Goal: Task Accomplishment & Management: Manage account settings

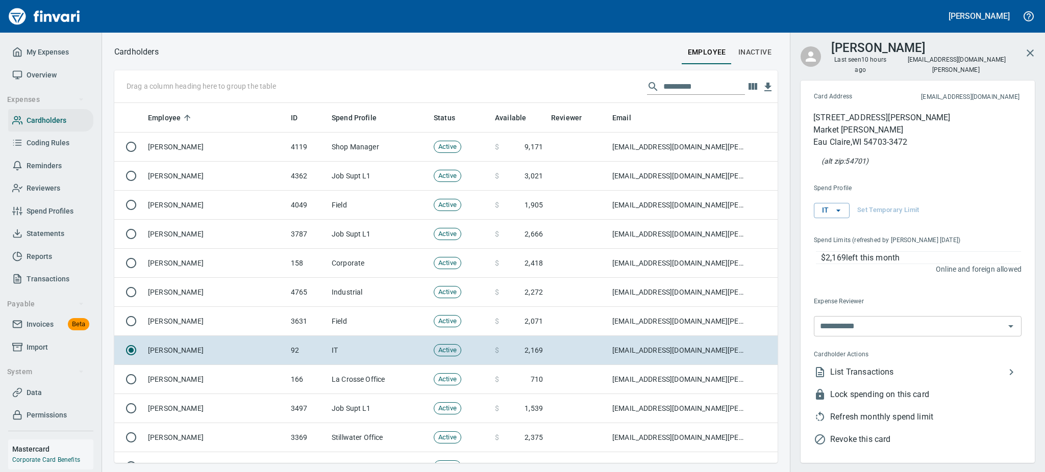
scroll to position [348, 640]
click at [30, 235] on span "Statements" at bounding box center [46, 234] width 38 height 13
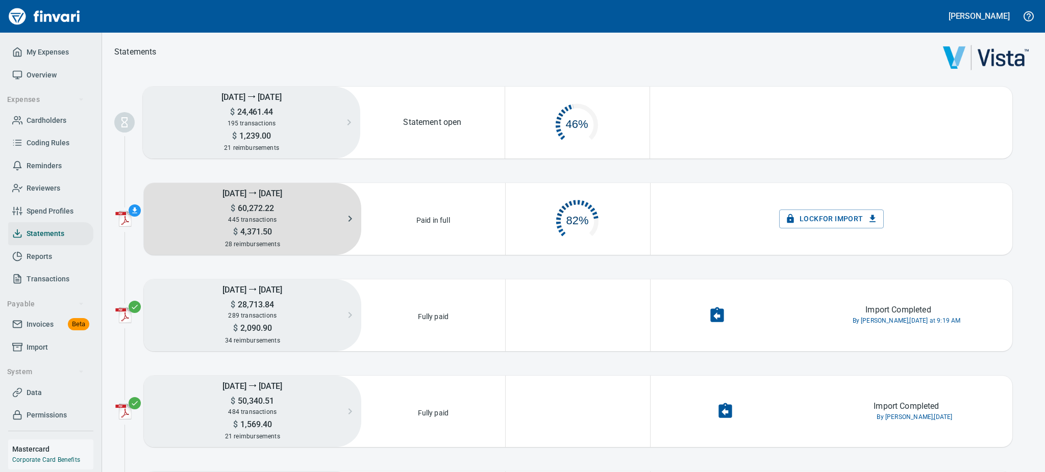
scroll to position [47, 131]
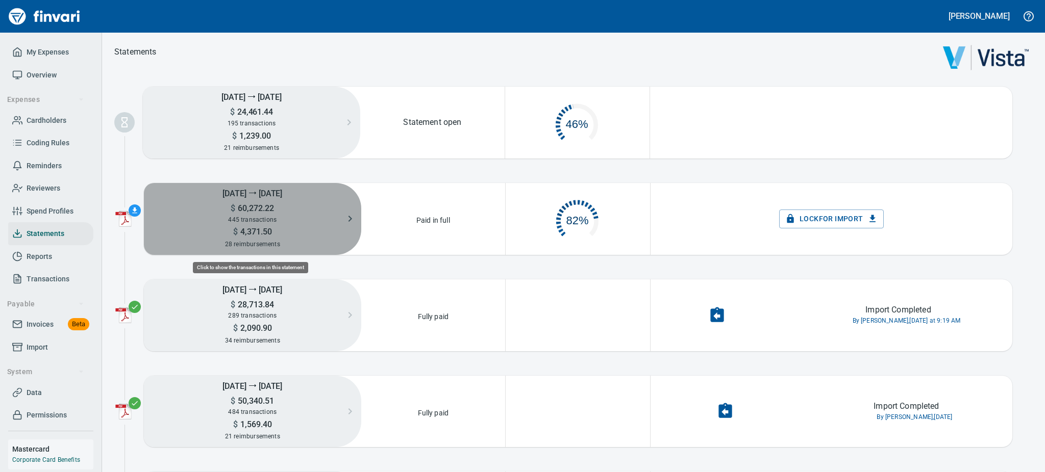
click at [243, 197] on h5 "[DATE] ⭢ [DATE]" at bounding box center [252, 193] width 217 height 20
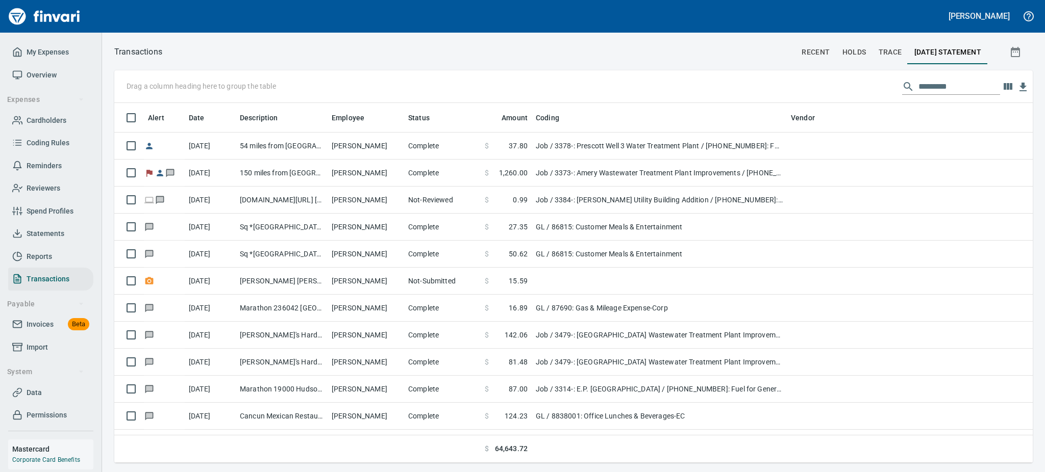
scroll to position [349, 895]
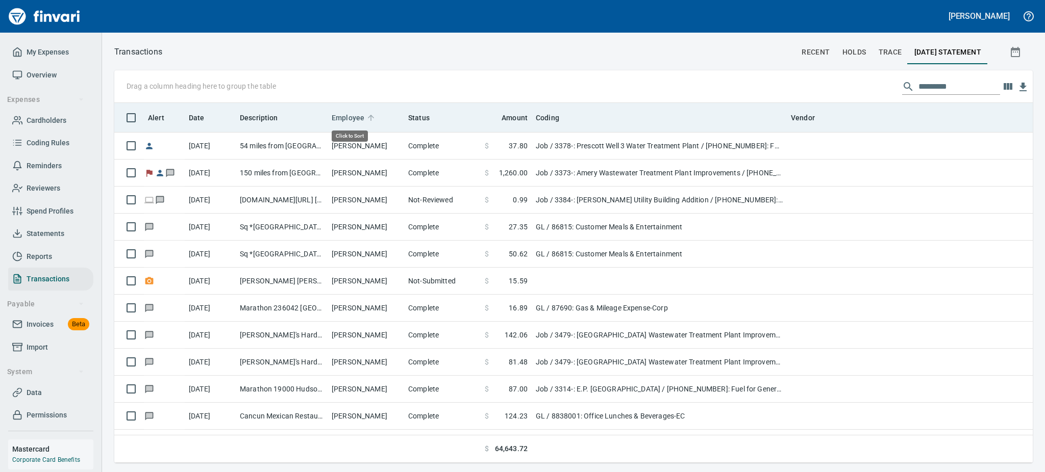
click at [348, 115] on span "Employee" at bounding box center [348, 118] width 33 height 12
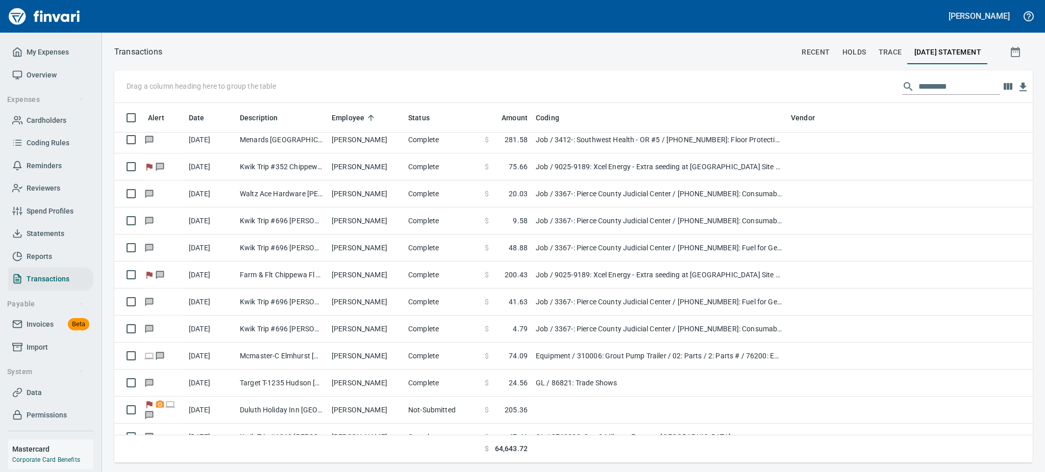
scroll to position [1333, 0]
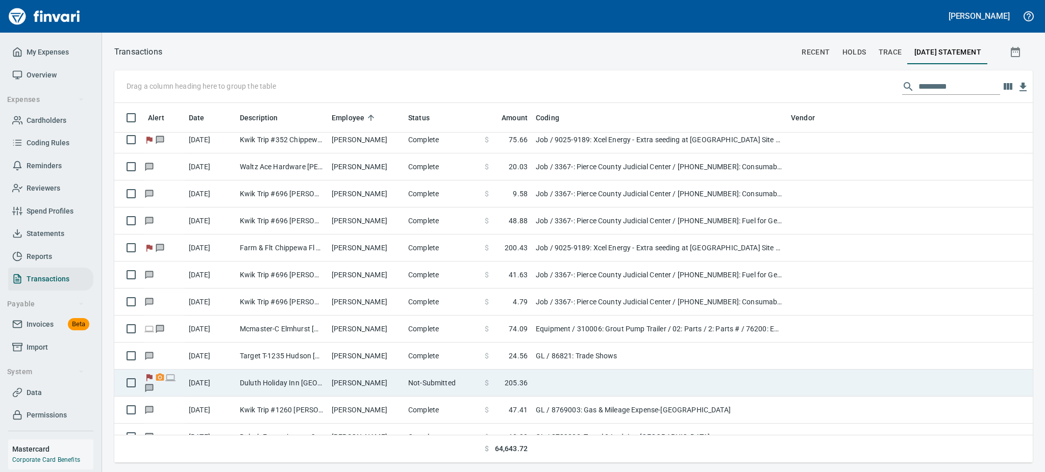
click at [464, 387] on td "Not-Submitted" at bounding box center [442, 383] width 77 height 27
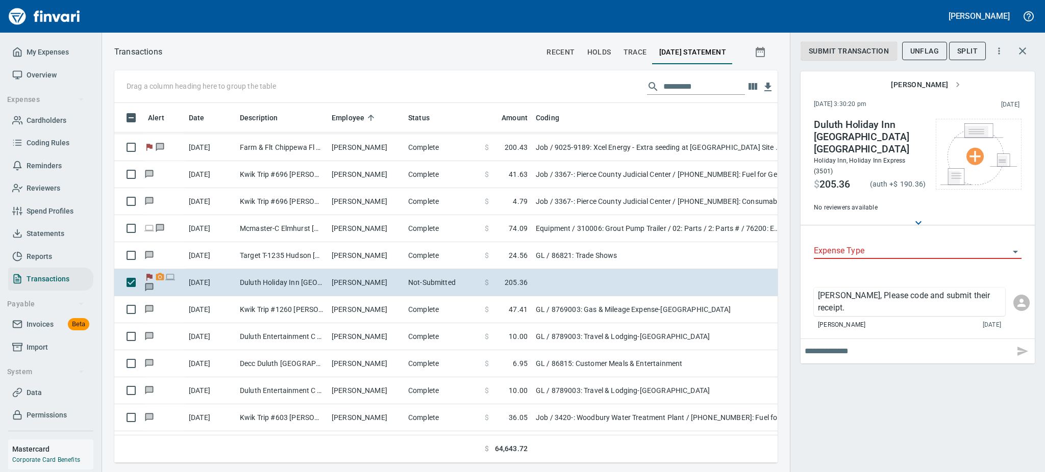
scroll to position [1442, 0]
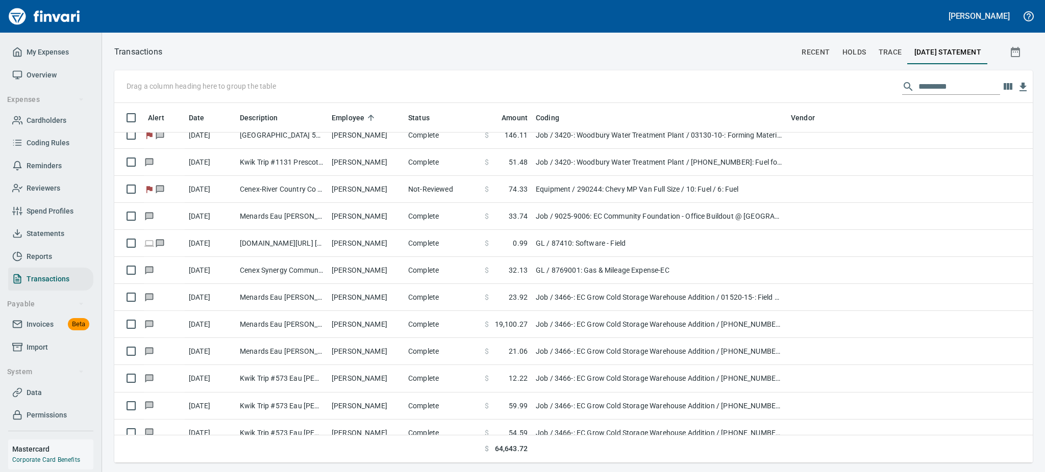
scroll to position [2041, 0]
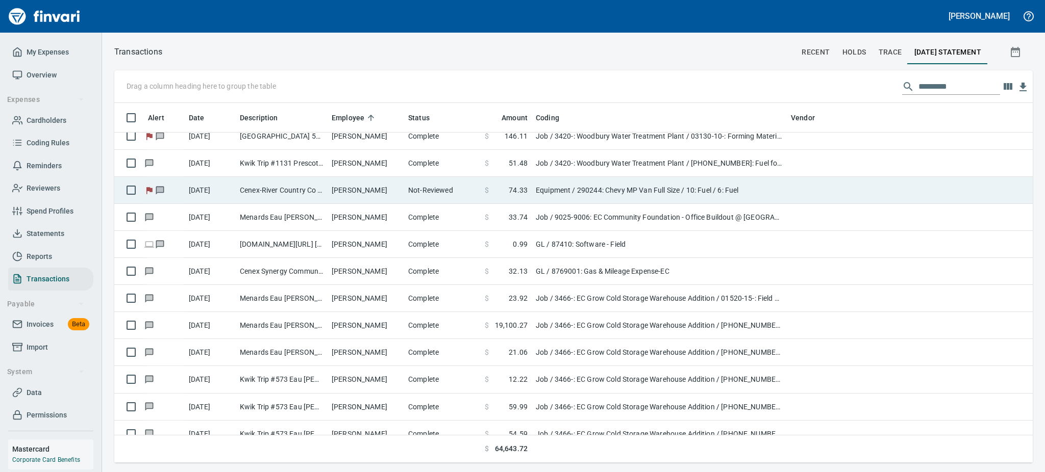
click at [319, 190] on td "Cenex-River Country Co [GEOGRAPHIC_DATA] [GEOGRAPHIC_DATA]" at bounding box center [282, 190] width 92 height 27
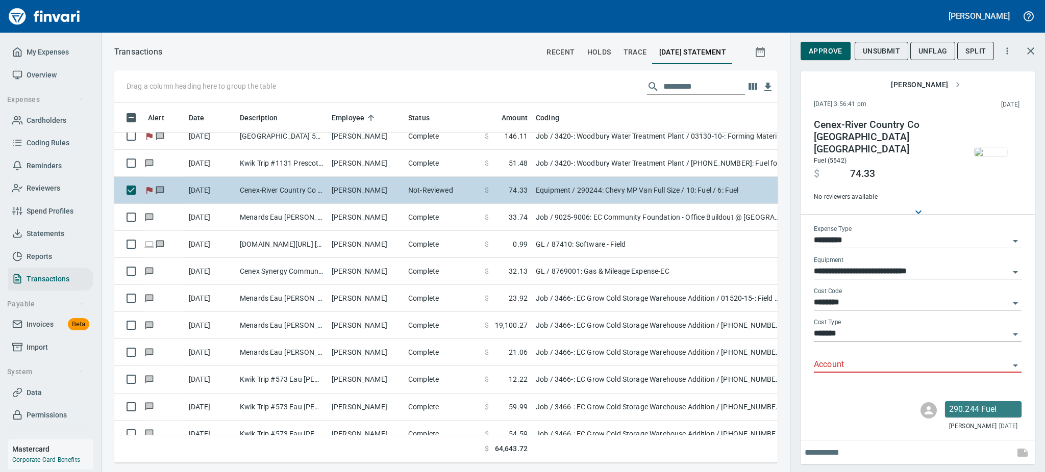
scroll to position [338, 640]
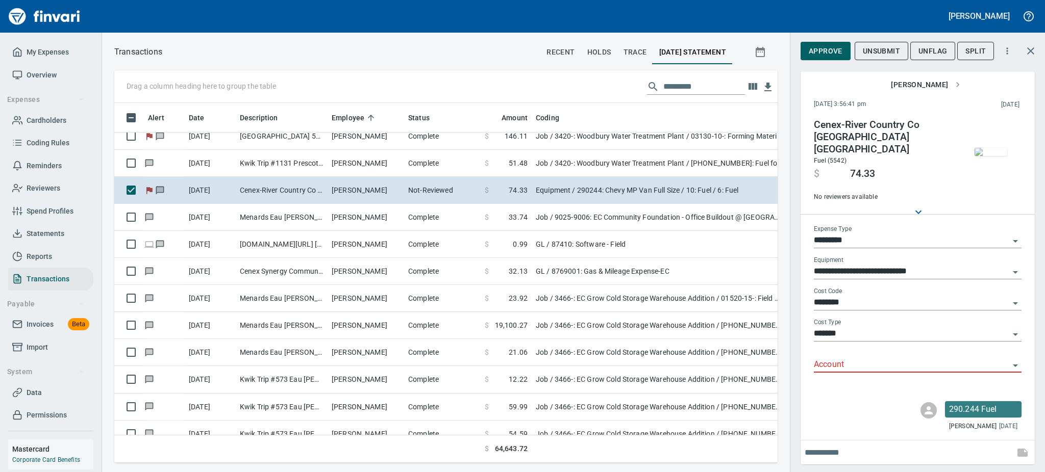
click at [640, 155] on img "button" at bounding box center [990, 152] width 33 height 8
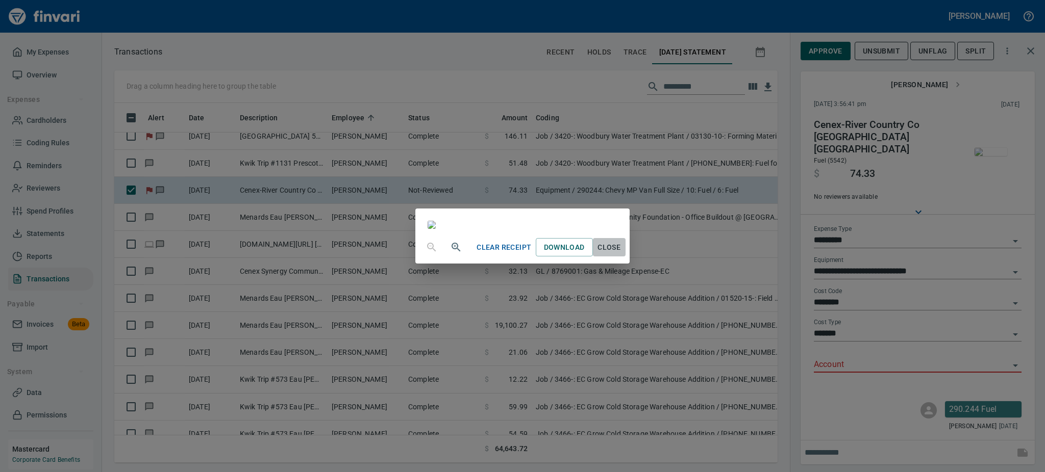
click at [621, 254] on span "Close" at bounding box center [609, 247] width 24 height 13
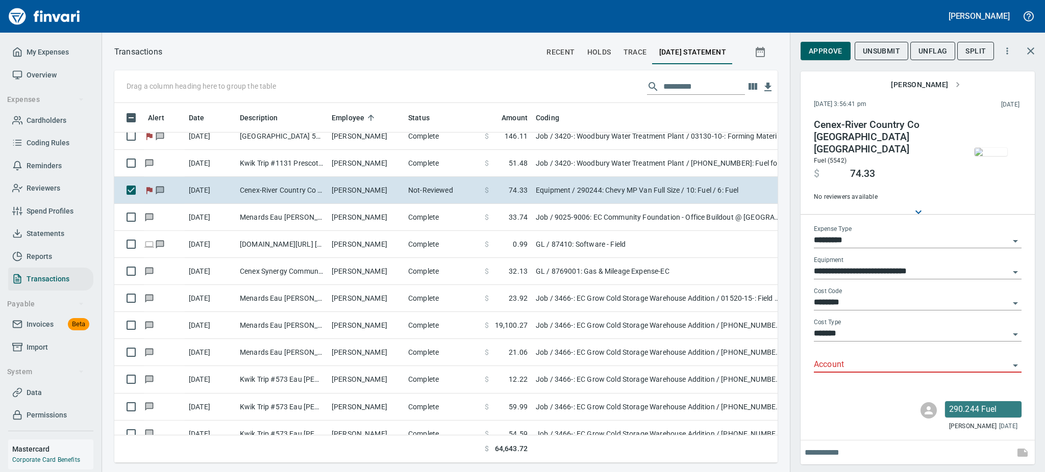
click at [640, 360] on icon "Open" at bounding box center [1015, 366] width 12 height 12
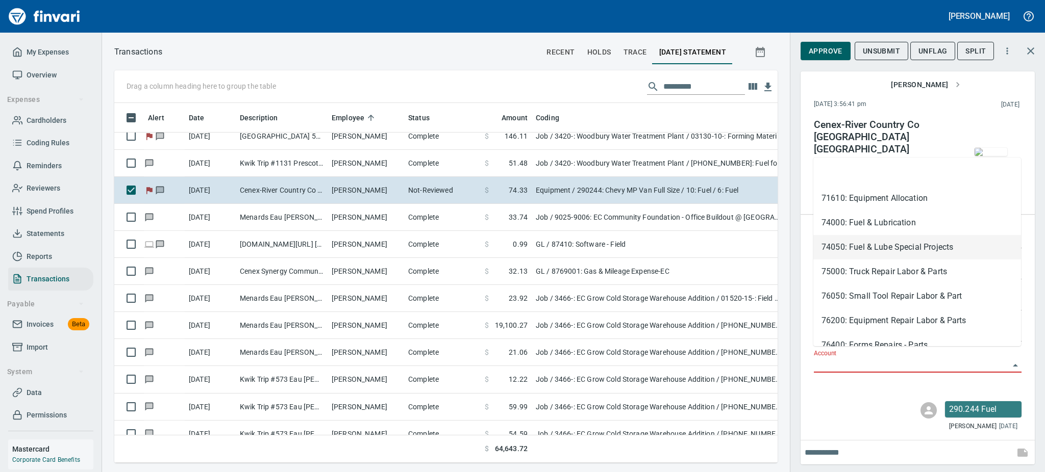
click at [640, 247] on li "74050: Fuel & Lube Special Projects" at bounding box center [917, 247] width 208 height 24
type input "**********"
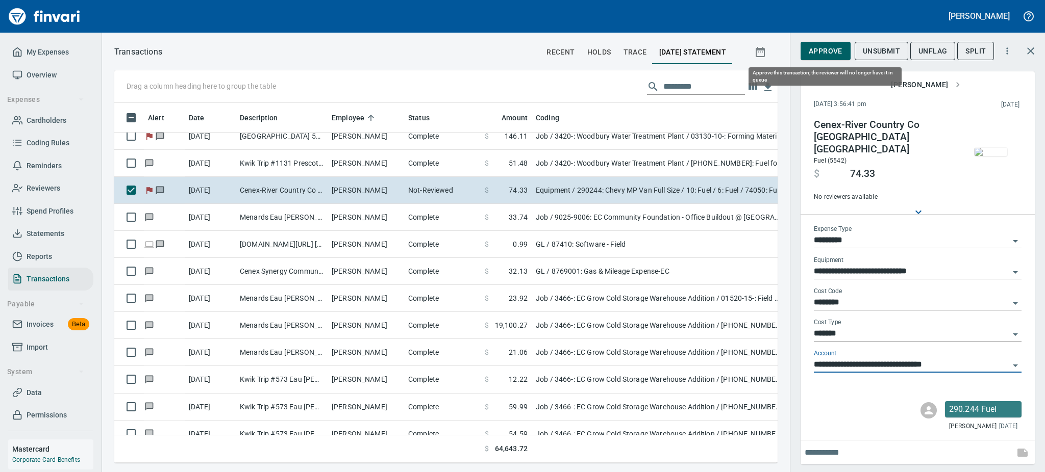
click at [640, 45] on span "Approve" at bounding box center [826, 51] width 34 height 13
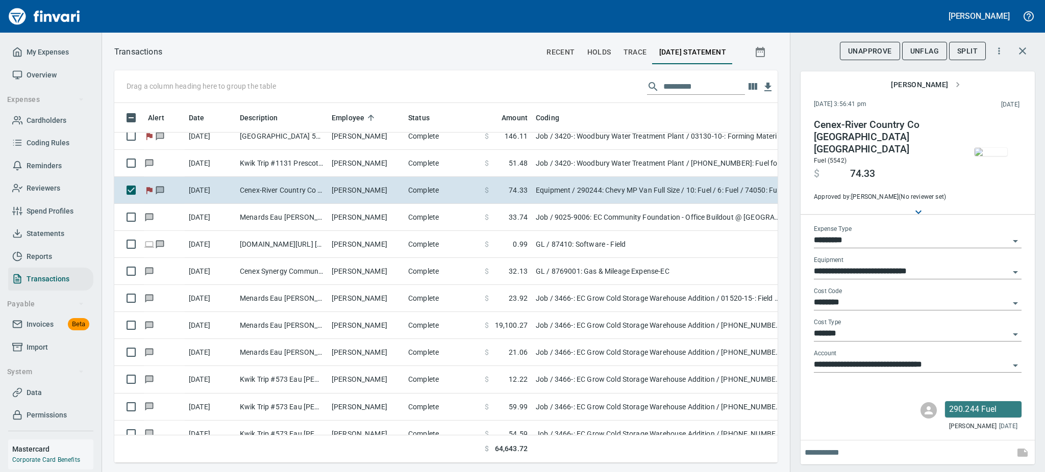
click at [640, 47] on span "UnFlag" at bounding box center [924, 51] width 29 height 13
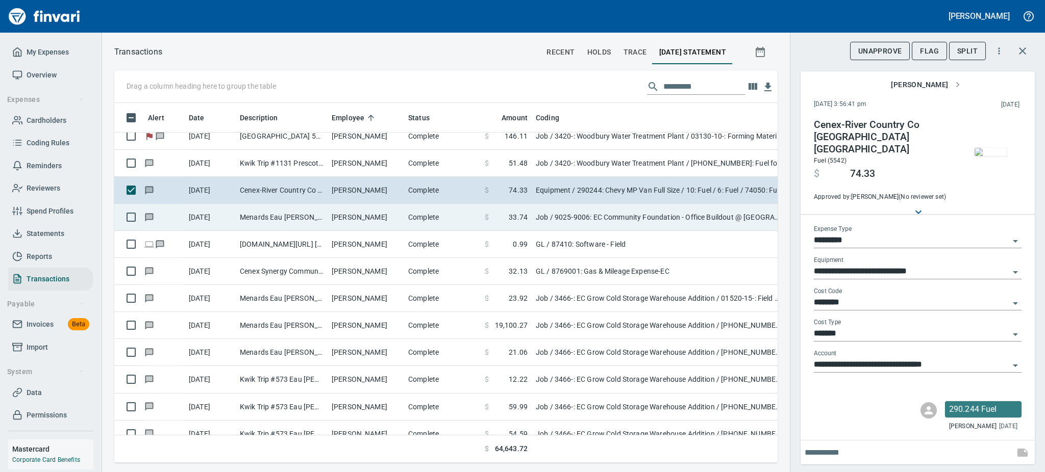
click at [264, 217] on td "Menards Eau [PERSON_NAME] [PERSON_NAME] Eau [PERSON_NAME]" at bounding box center [282, 217] width 92 height 27
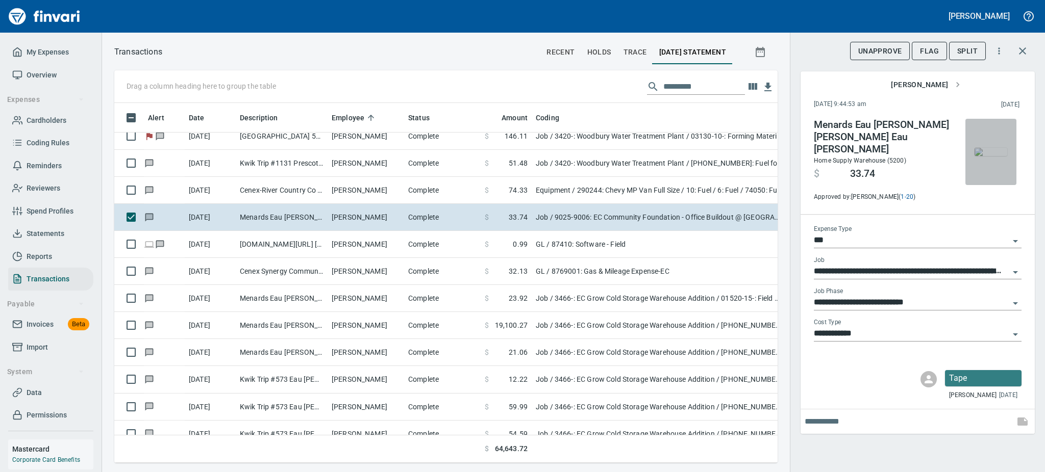
click at [640, 154] on img "button" at bounding box center [990, 152] width 33 height 8
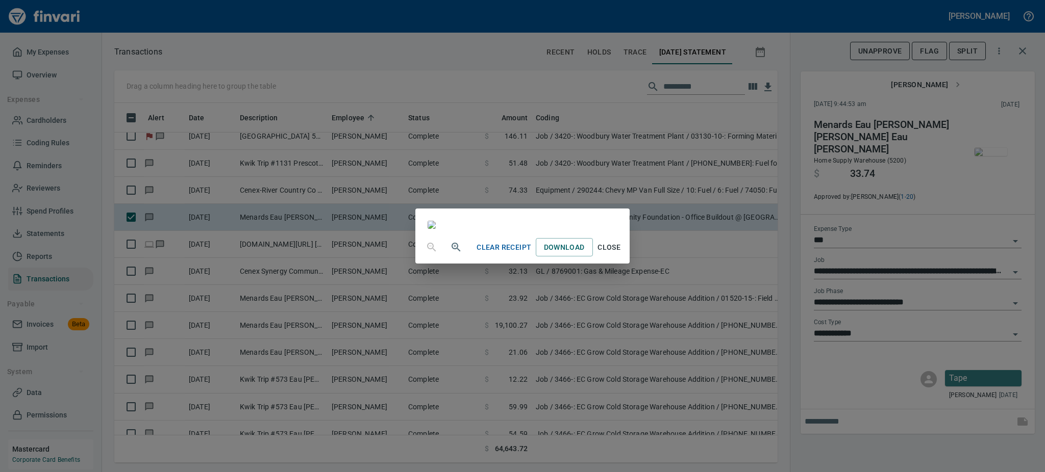
click at [450, 254] on icon "button" at bounding box center [456, 247] width 12 height 12
click at [621, 255] on span "Close" at bounding box center [609, 248] width 24 height 13
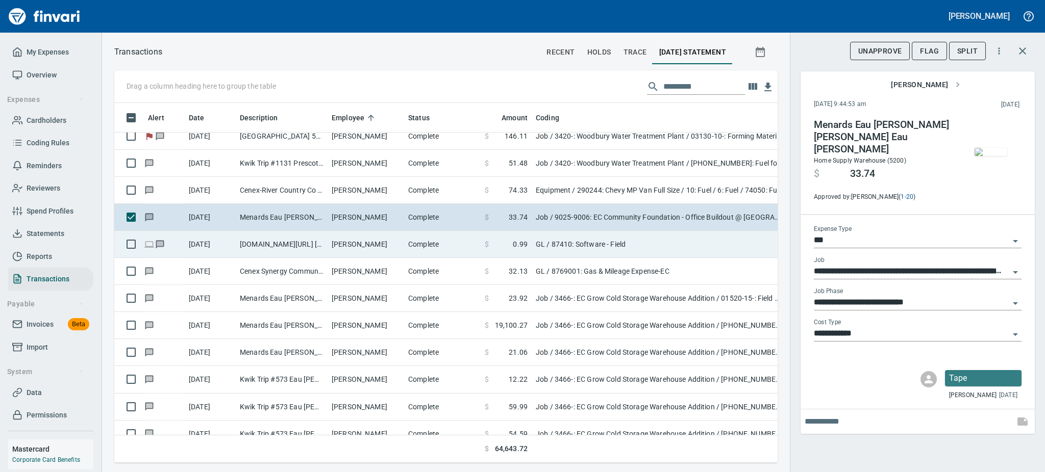
click at [257, 245] on td "[DOMAIN_NAME][URL] [PHONE_NUMBER] [GEOGRAPHIC_DATA]" at bounding box center [282, 244] width 92 height 27
type input "**"
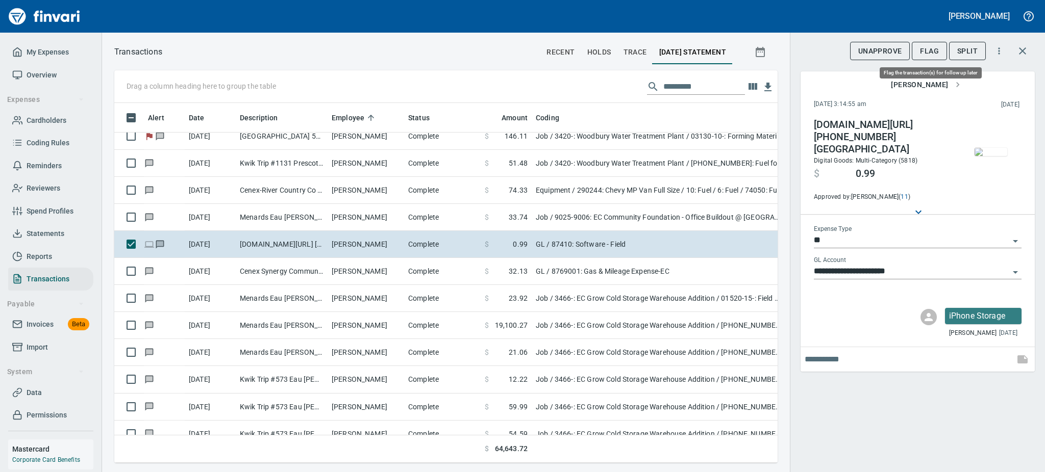
click at [640, 53] on span "Flag" at bounding box center [929, 51] width 19 height 13
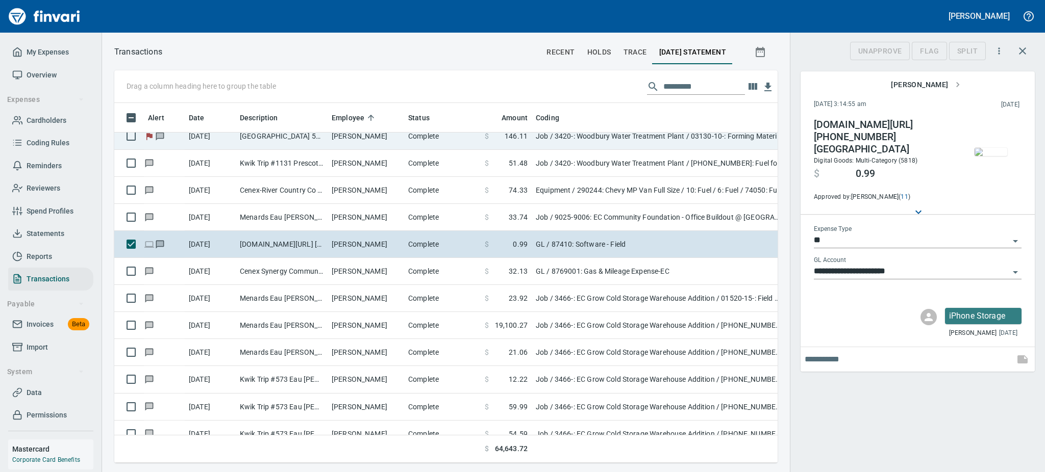
scroll to position [338, 640]
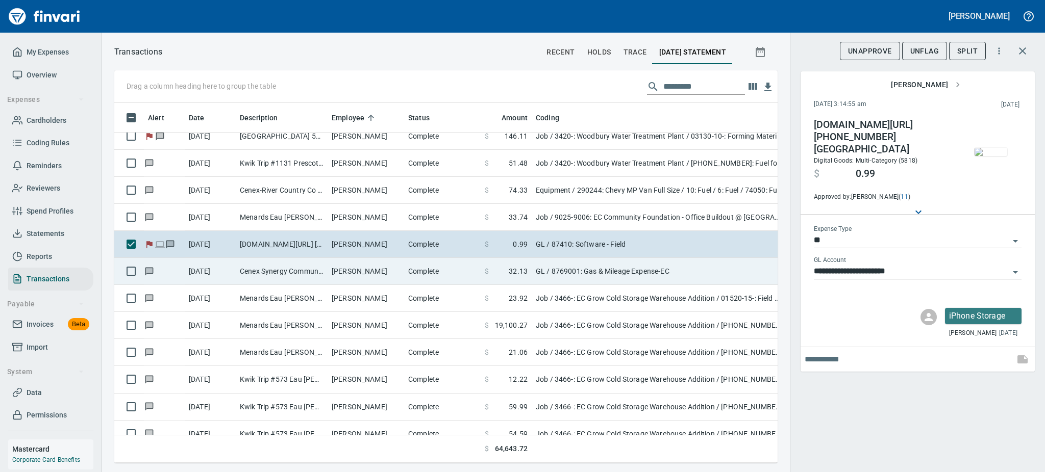
click at [301, 266] on td "Cenex Synergy Communit Menomonie WI" at bounding box center [282, 271] width 92 height 27
type input "**********"
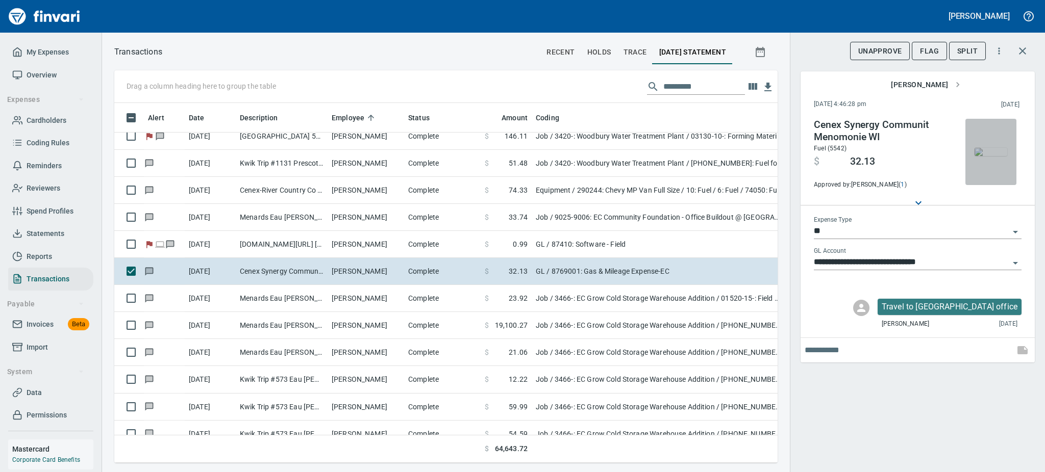
click at [640, 148] on img "button" at bounding box center [990, 152] width 33 height 8
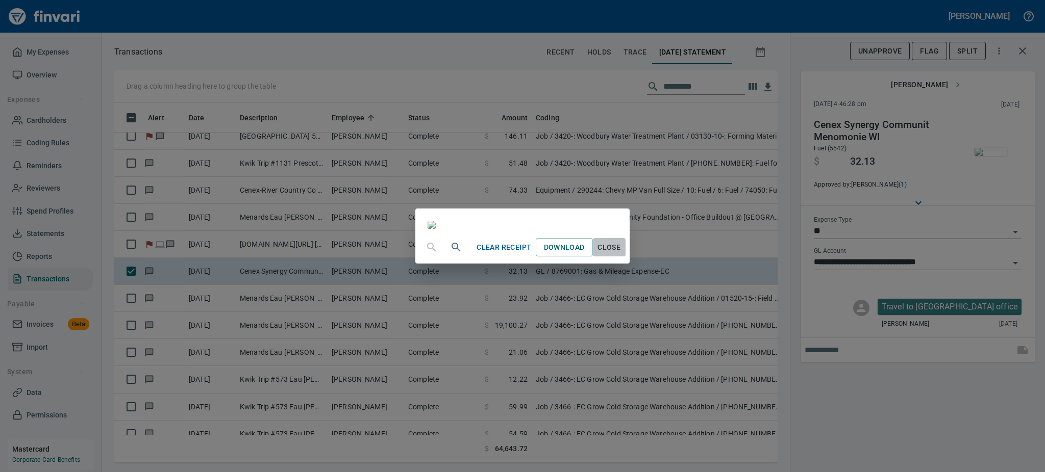
click at [621, 254] on span "Close" at bounding box center [609, 247] width 24 height 13
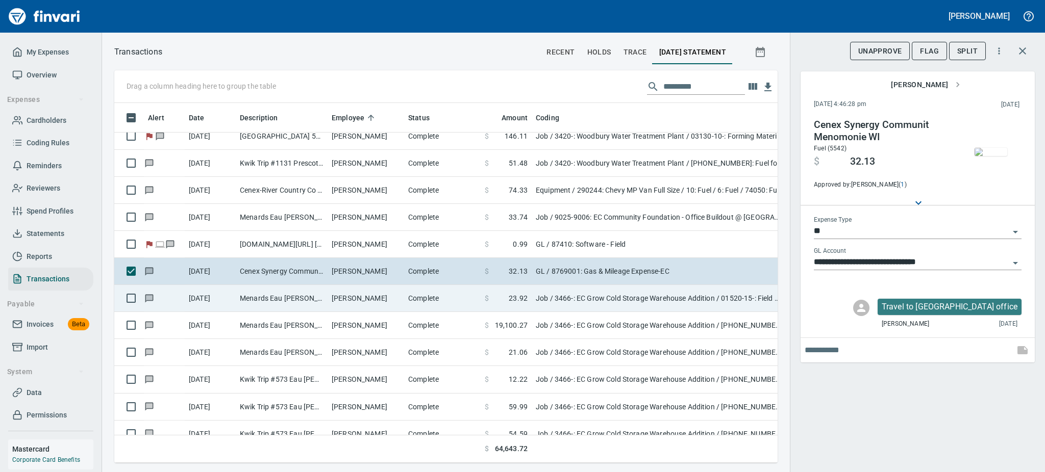
click at [337, 292] on td "[PERSON_NAME]" at bounding box center [366, 298] width 77 height 27
type input "***"
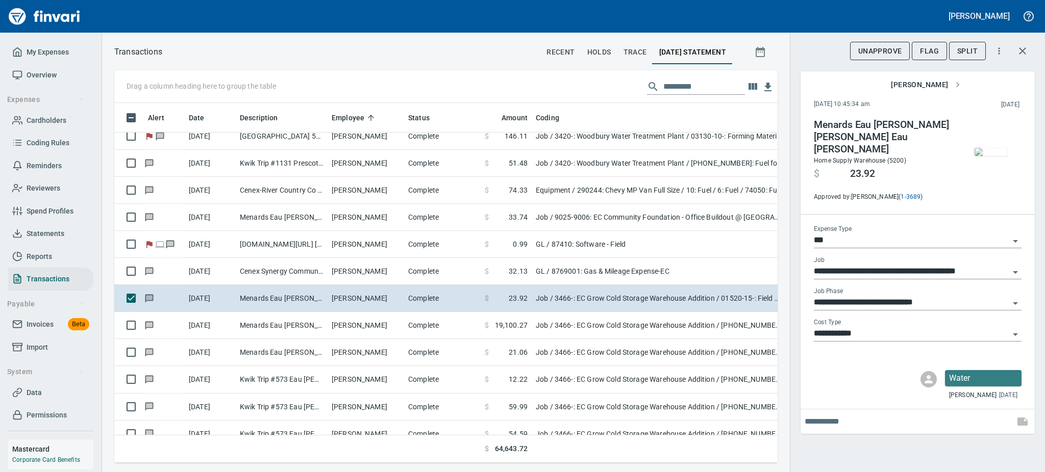
click at [640, 156] on img "button" at bounding box center [990, 152] width 33 height 8
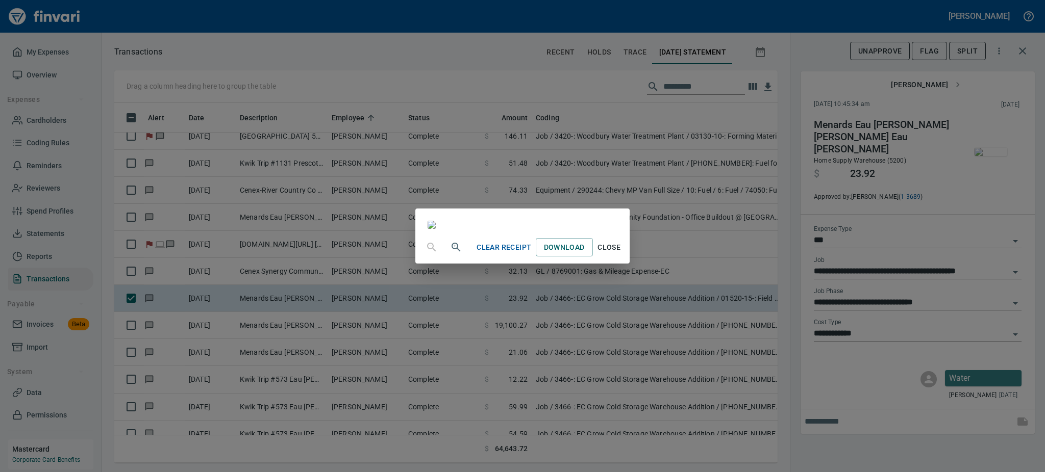
click at [621, 254] on span "Close" at bounding box center [609, 247] width 24 height 13
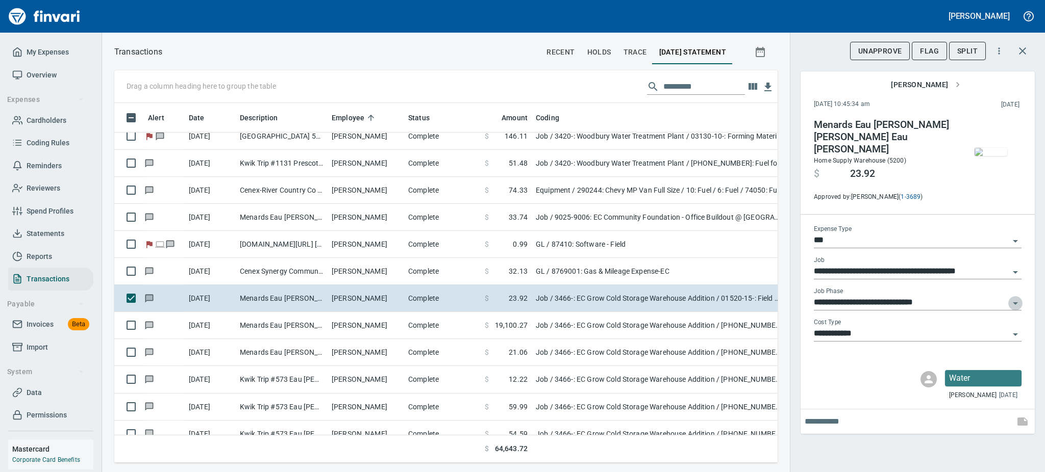
click at [640, 297] on icon "Open" at bounding box center [1015, 303] width 12 height 12
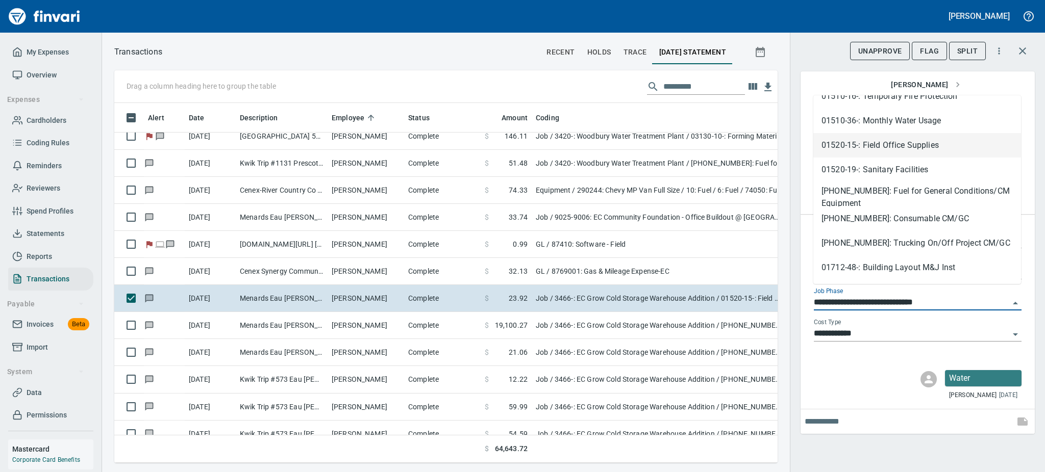
scroll to position [244, 0]
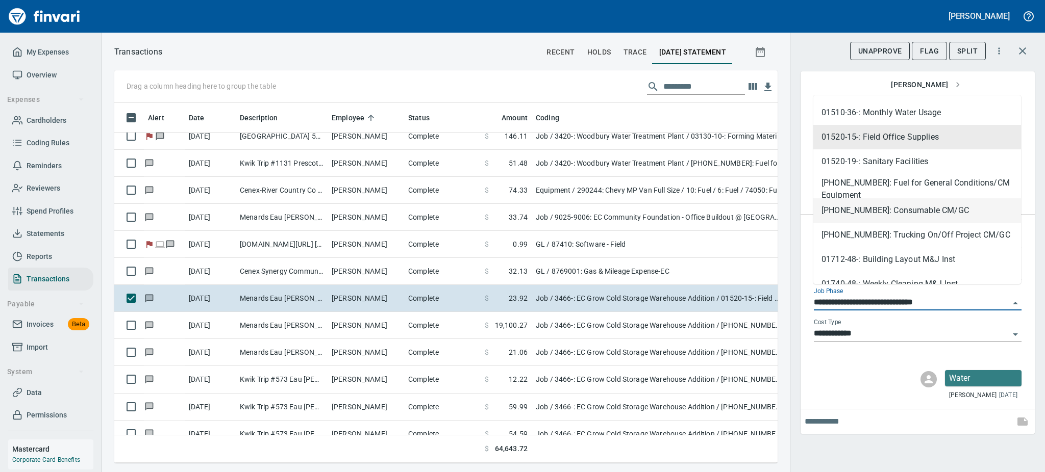
click at [640, 211] on li "[PHONE_NUMBER]: Consumable CM/GC" at bounding box center [917, 210] width 208 height 24
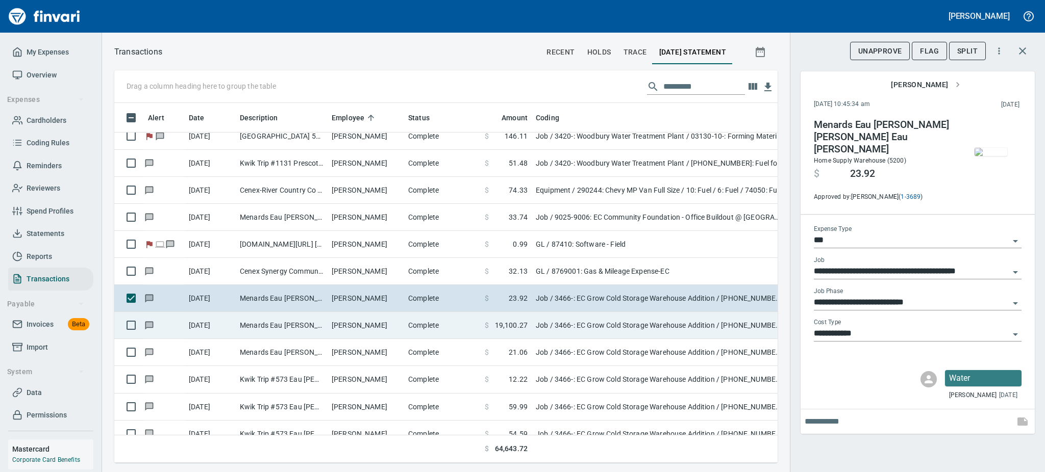
click at [347, 321] on td "[PERSON_NAME]" at bounding box center [366, 325] width 77 height 27
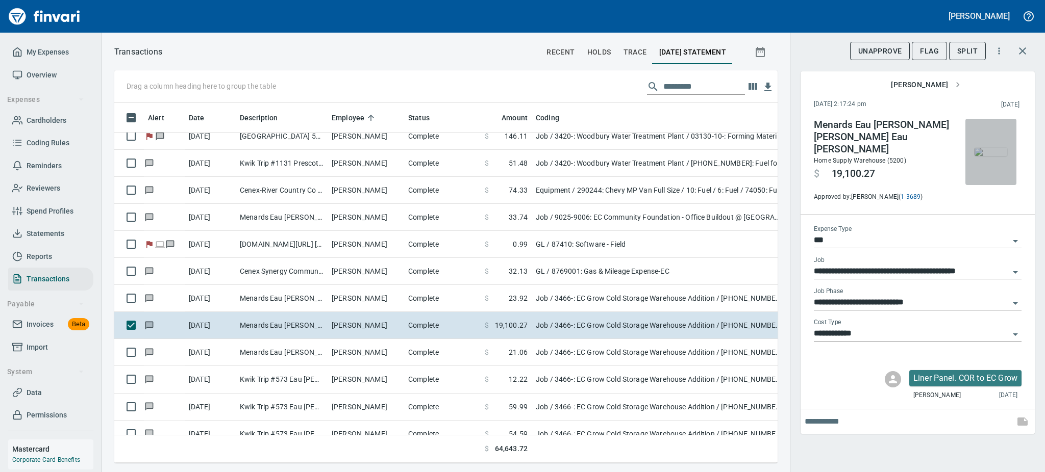
click at [640, 156] on img "button" at bounding box center [990, 152] width 33 height 8
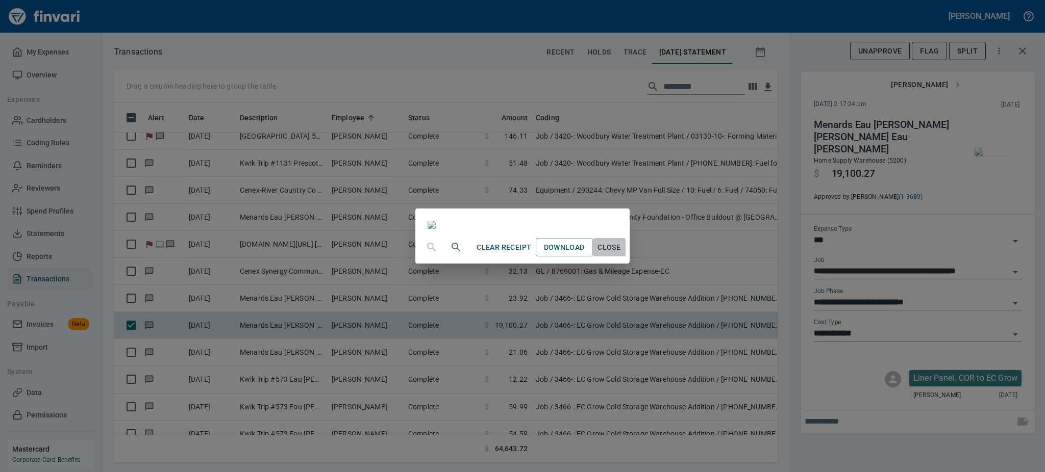
click at [621, 254] on span "Close" at bounding box center [609, 247] width 24 height 13
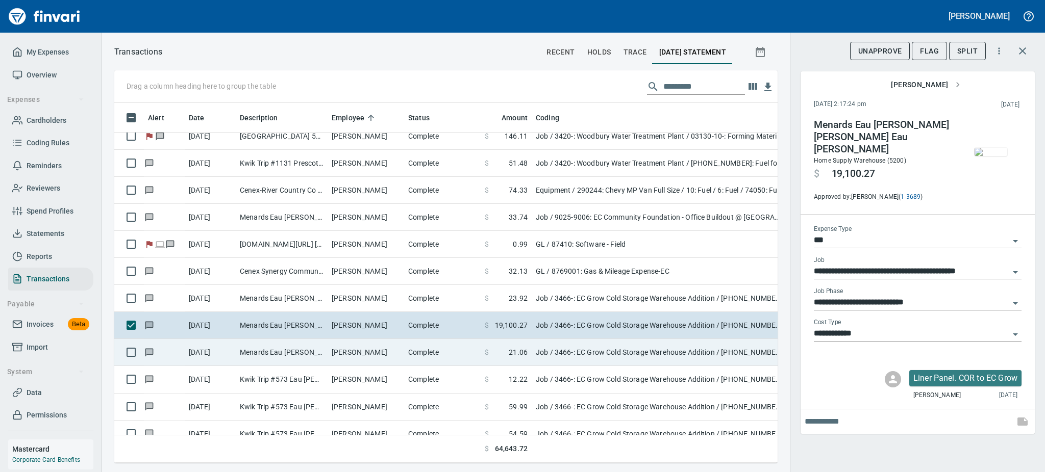
click at [325, 356] on td "Menards Eau [PERSON_NAME] [PERSON_NAME] Eau [PERSON_NAME]" at bounding box center [282, 352] width 92 height 27
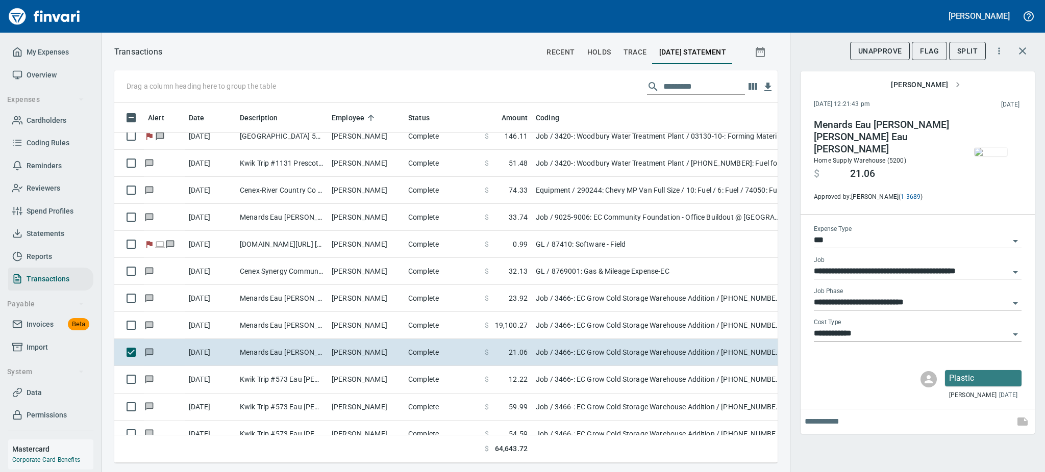
click at [640, 154] on img "button" at bounding box center [990, 152] width 33 height 8
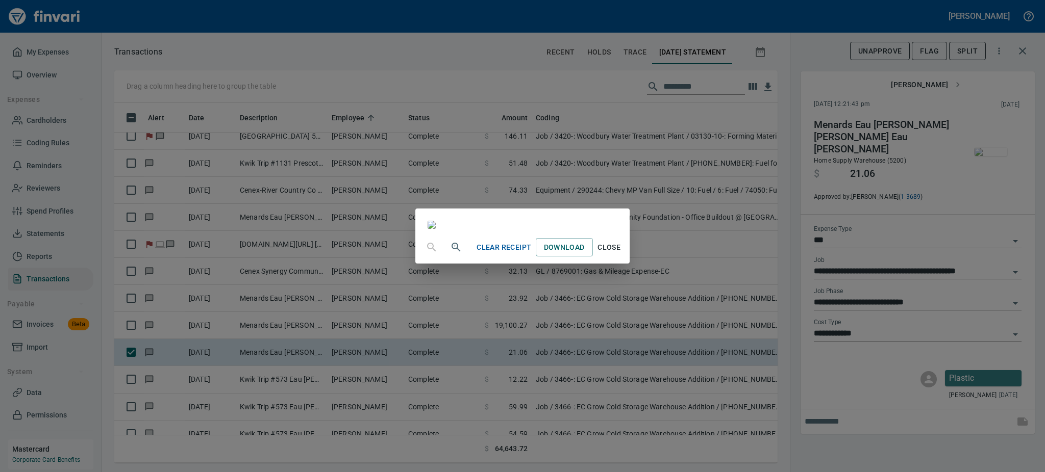
click at [621, 254] on span "Close" at bounding box center [609, 247] width 24 height 13
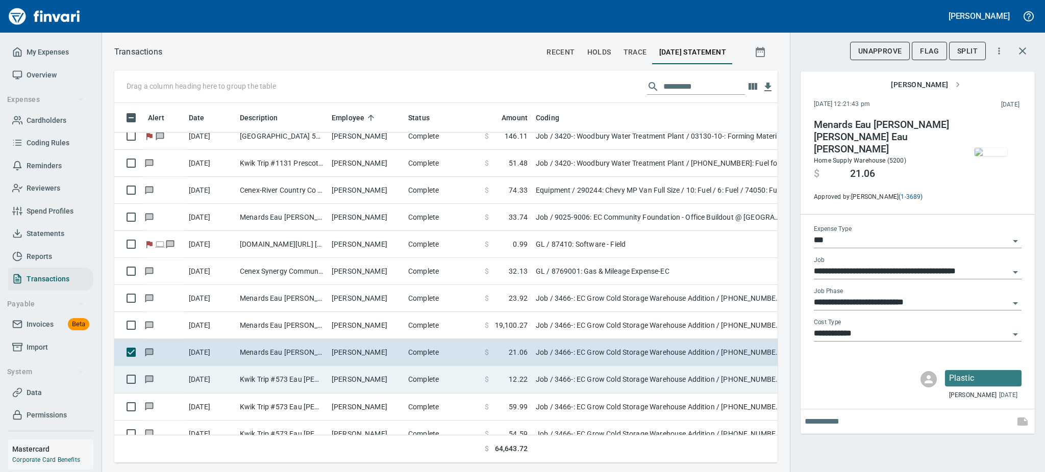
click at [333, 381] on td "[PERSON_NAME]" at bounding box center [366, 379] width 77 height 27
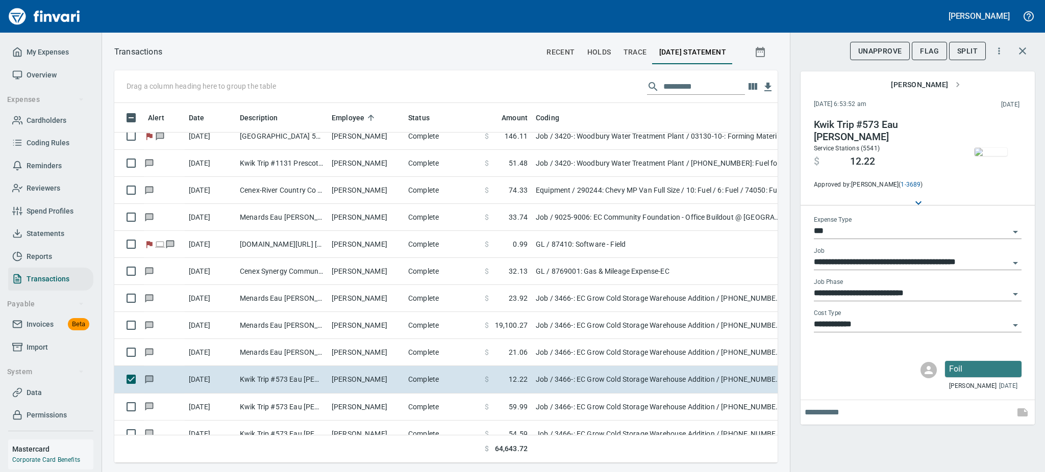
click at [640, 153] on img "button" at bounding box center [990, 152] width 33 height 8
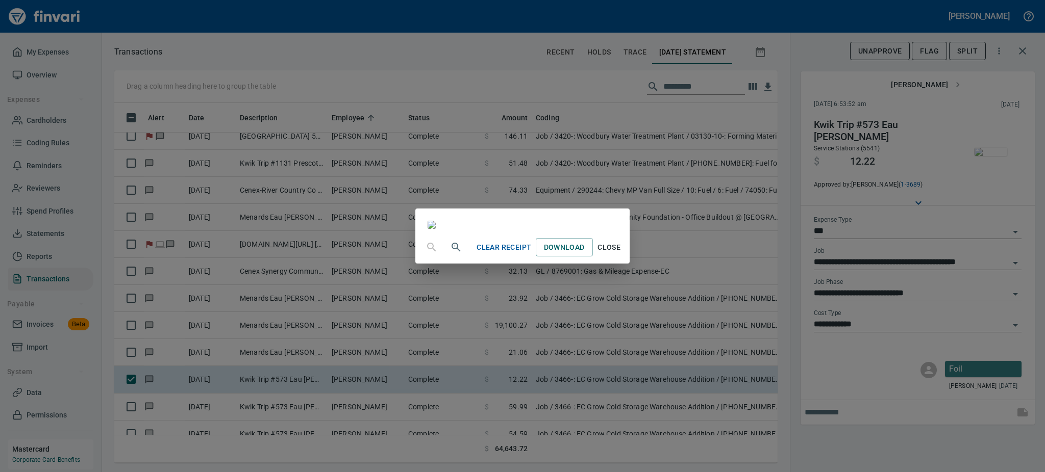
click at [621, 254] on span "Close" at bounding box center [609, 247] width 24 height 13
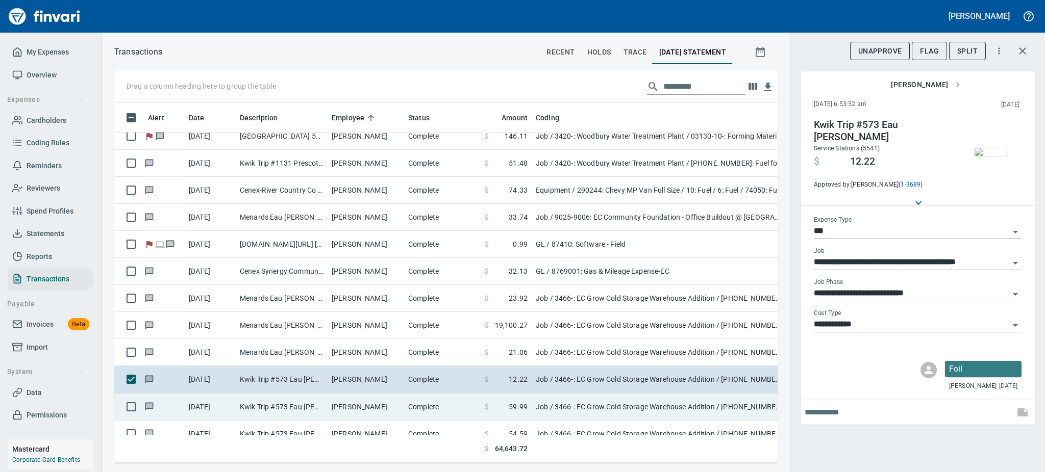
click at [349, 411] on td "[PERSON_NAME]" at bounding box center [366, 407] width 77 height 27
type input "**********"
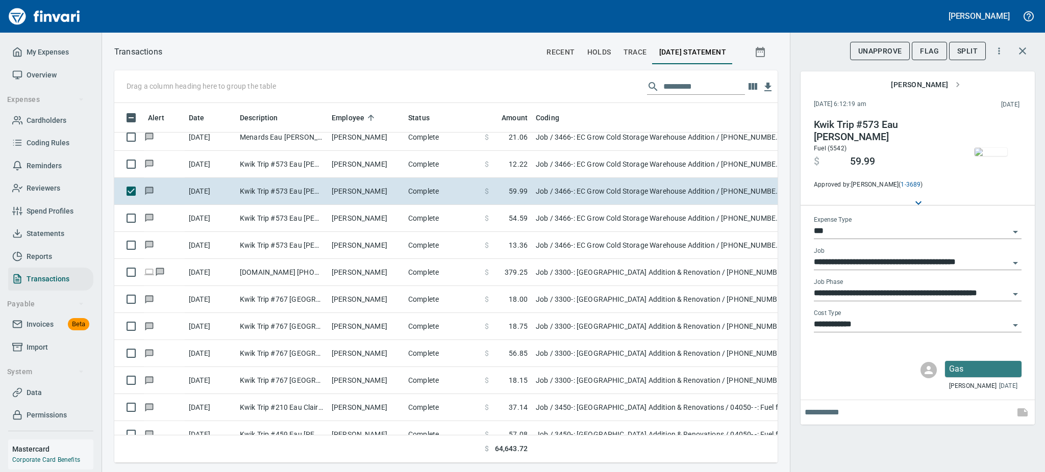
scroll to position [2258, 0]
click at [640, 156] on img "button" at bounding box center [990, 152] width 33 height 8
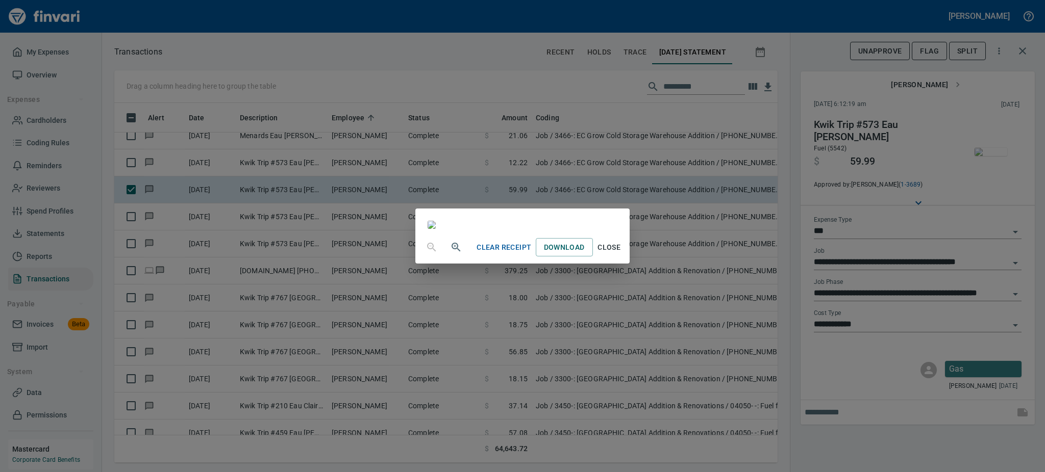
click at [621, 254] on span "Close" at bounding box center [609, 247] width 24 height 13
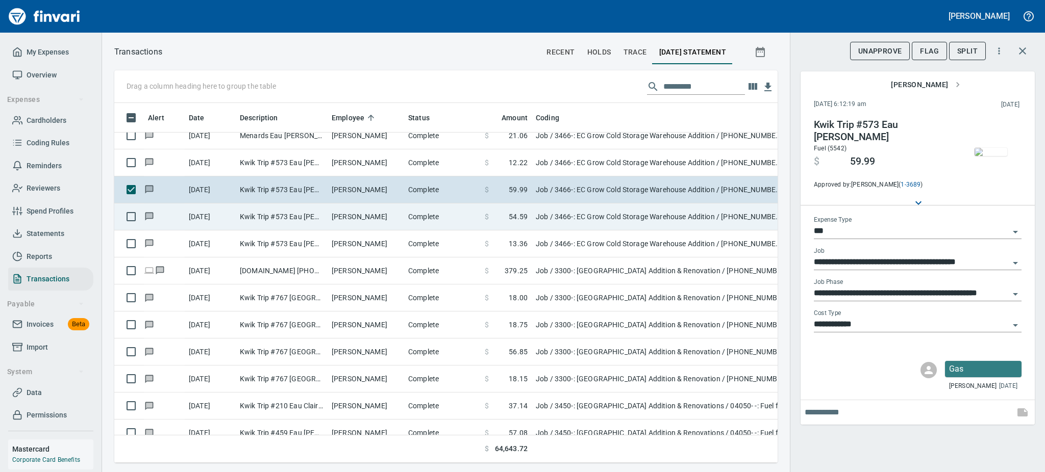
click at [258, 217] on td "Kwik Trip #573 Eau [PERSON_NAME]" at bounding box center [282, 217] width 92 height 27
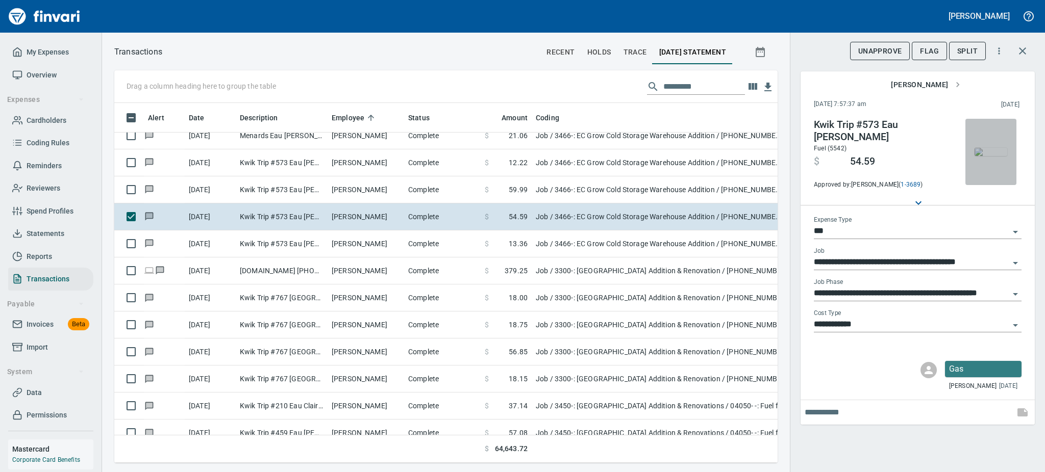
click at [640, 156] on img "button" at bounding box center [990, 152] width 33 height 8
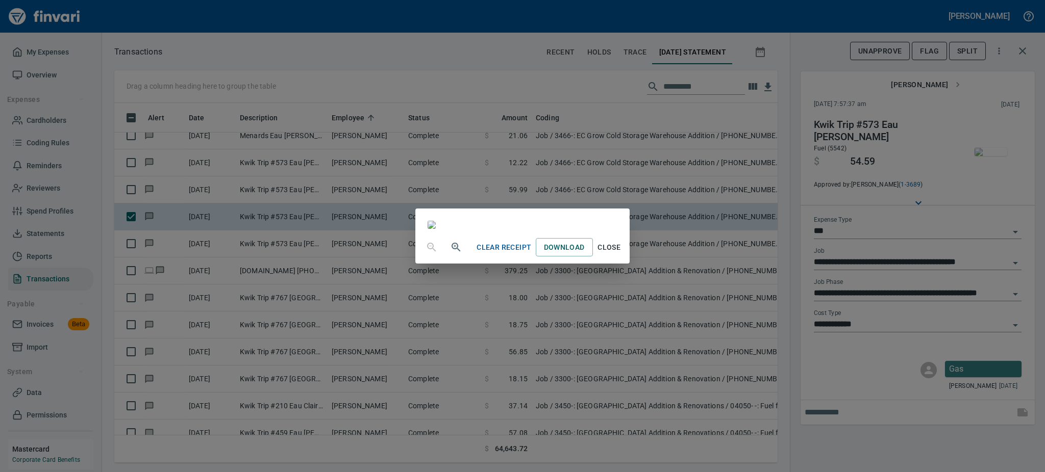
click at [621, 254] on span "Close" at bounding box center [609, 247] width 24 height 13
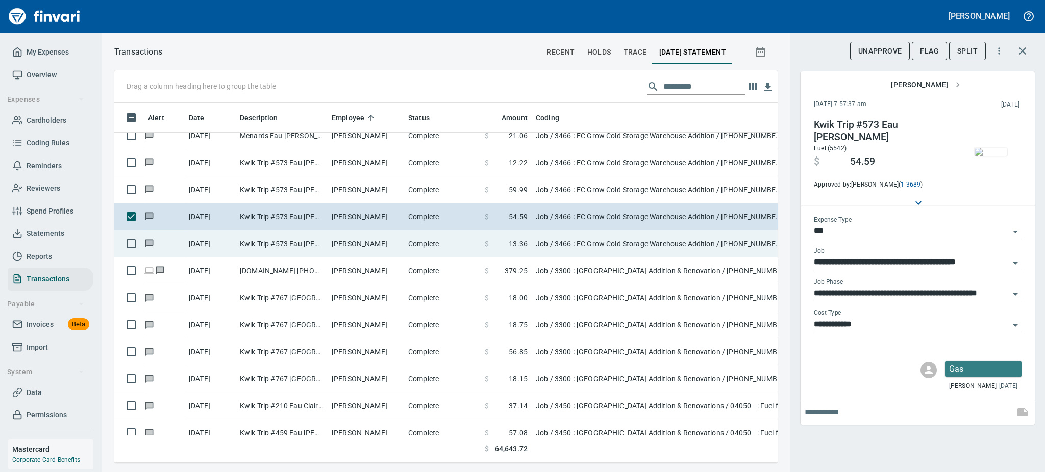
click at [266, 249] on td "Kwik Trip #573 Eau [PERSON_NAME]" at bounding box center [282, 244] width 92 height 27
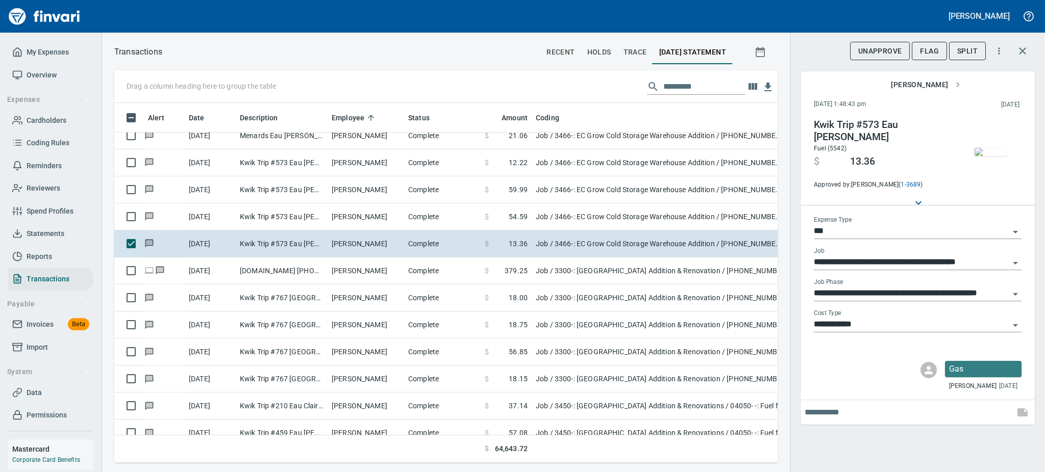
click at [640, 154] on img "button" at bounding box center [990, 152] width 33 height 8
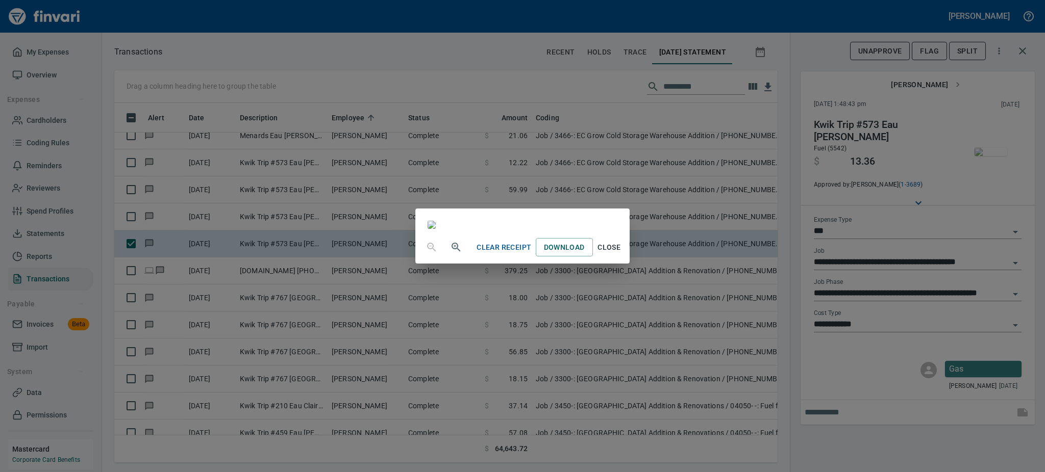
click at [621, 254] on span "Close" at bounding box center [609, 247] width 24 height 13
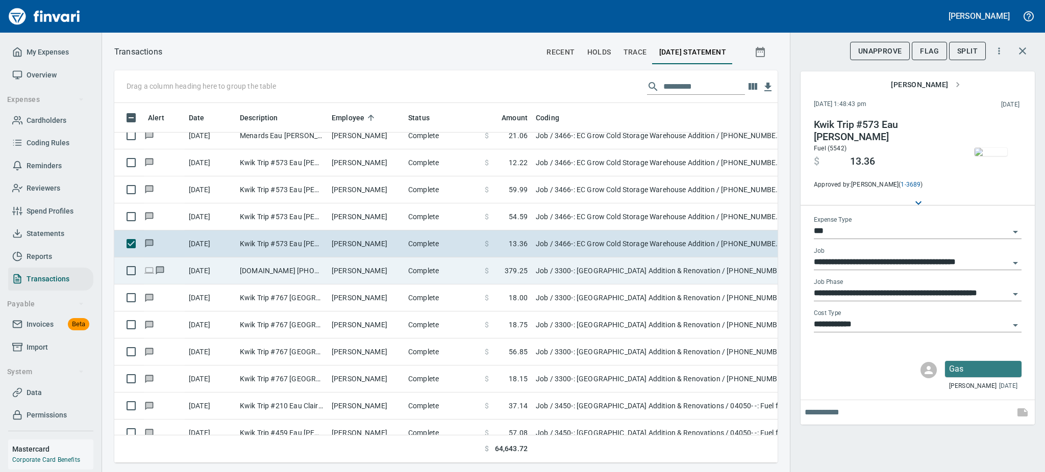
click at [294, 261] on td "[DOMAIN_NAME] [PHONE_NUMBER] [GEOGRAPHIC_DATA]" at bounding box center [282, 271] width 92 height 27
type input "**********"
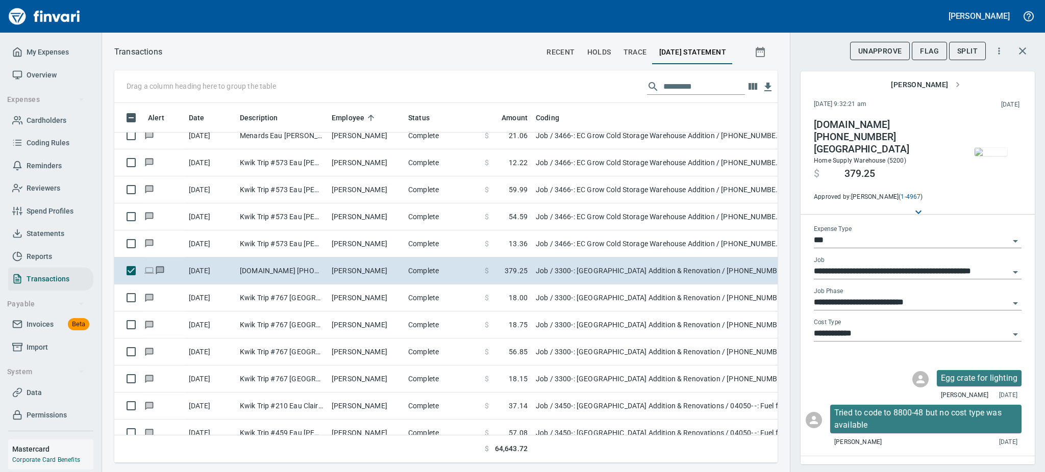
click at [640, 156] on img "button" at bounding box center [990, 152] width 33 height 8
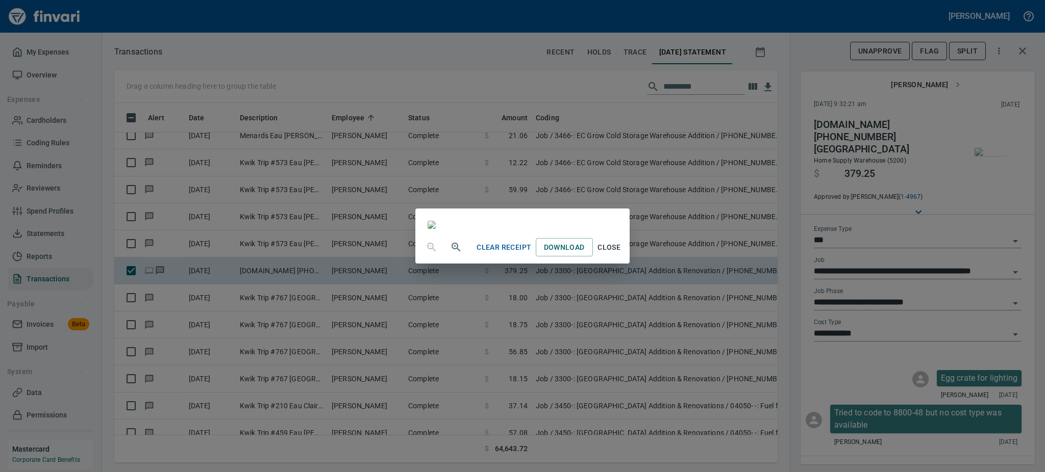
scroll to position [110, 0]
click at [621, 254] on span "Close" at bounding box center [609, 247] width 24 height 13
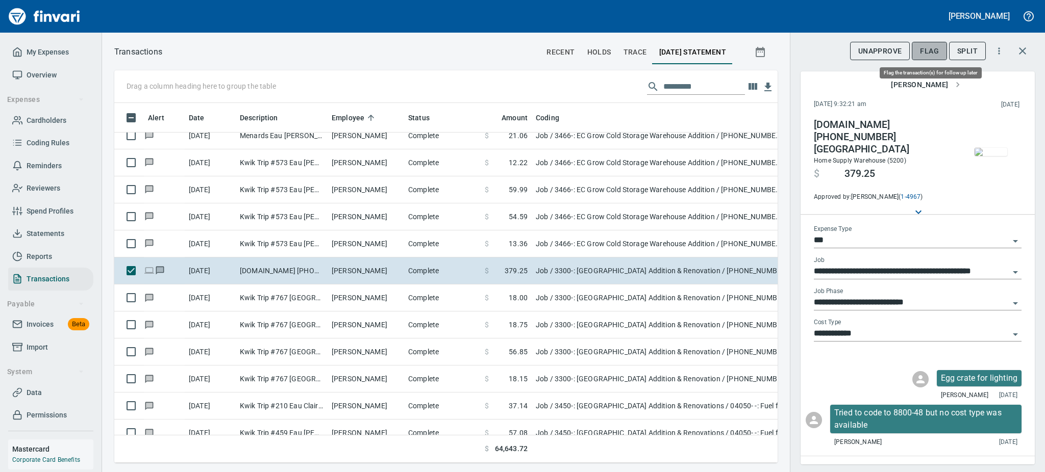
click at [640, 52] on span "Flag" at bounding box center [929, 51] width 19 height 13
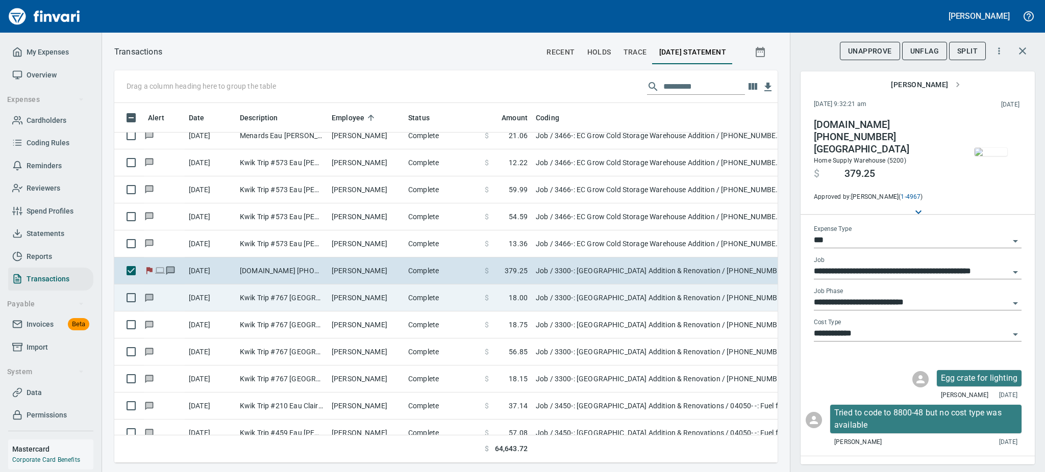
click at [275, 292] on td "Kwik Trip #767 [GEOGRAPHIC_DATA] [GEOGRAPHIC_DATA]" at bounding box center [282, 298] width 92 height 27
type input "**********"
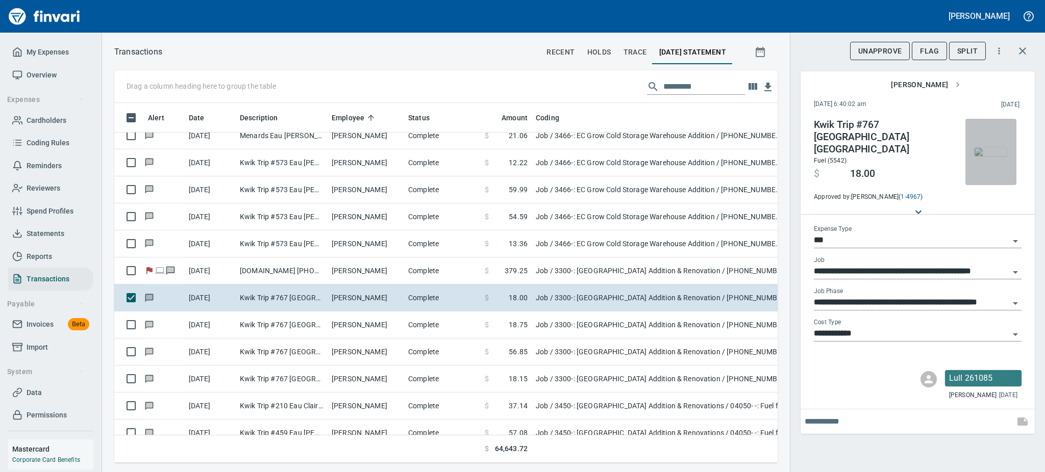
click at [640, 153] on img "button" at bounding box center [990, 152] width 33 height 8
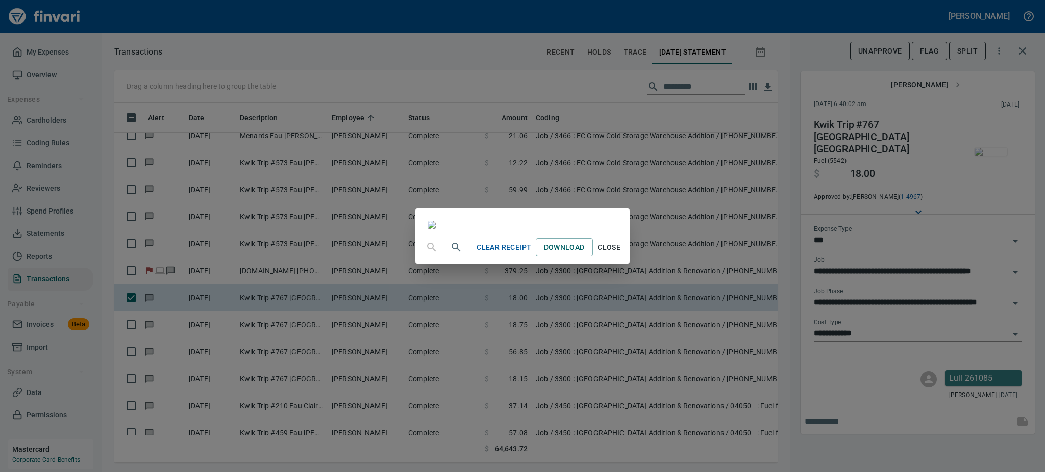
click at [621, 254] on span "Close" at bounding box center [609, 247] width 24 height 13
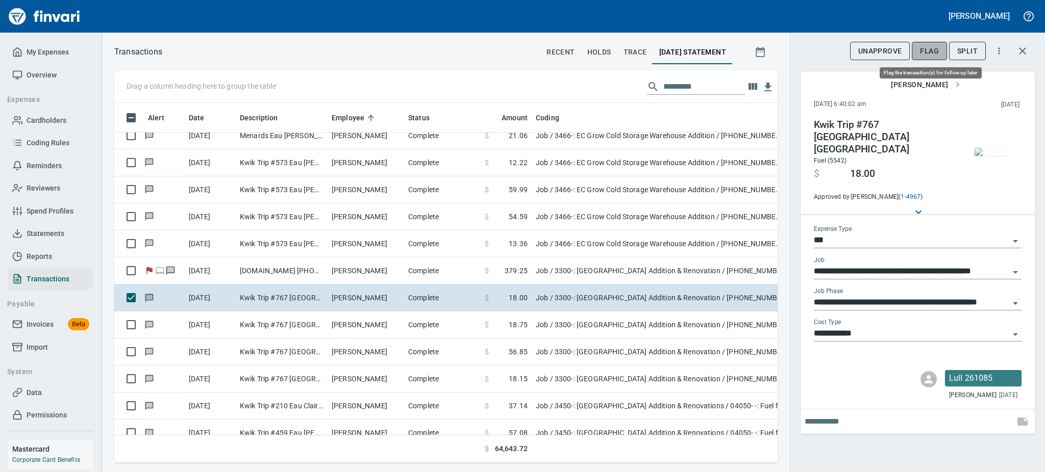
click at [640, 55] on span "Flag" at bounding box center [929, 51] width 19 height 13
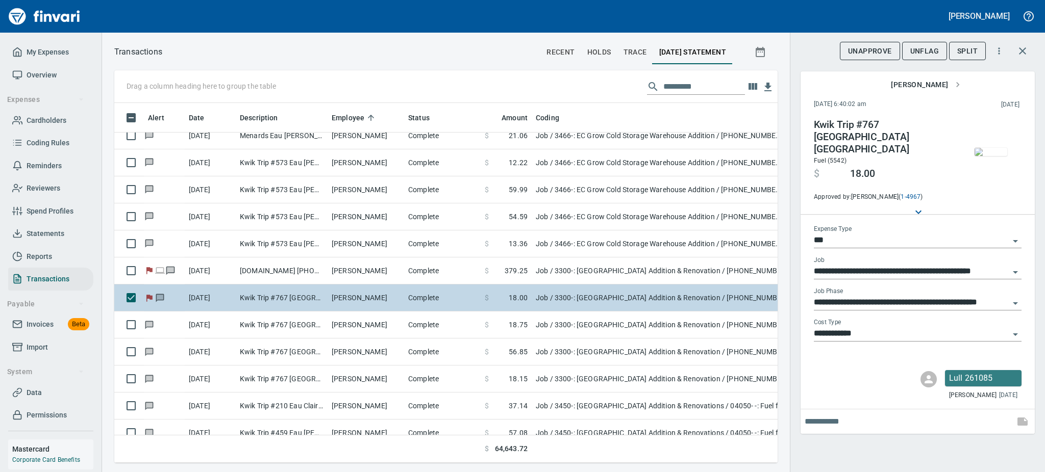
scroll to position [338, 640]
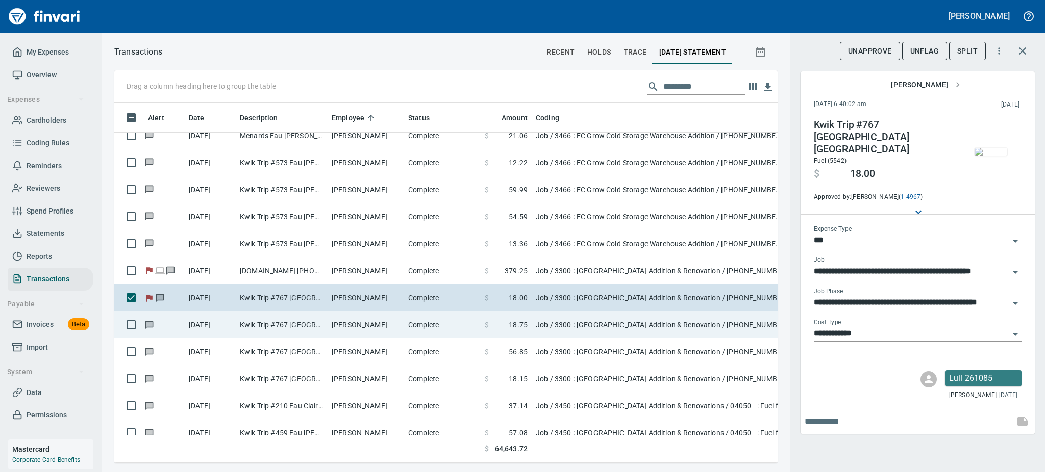
click at [252, 329] on td "Kwik Trip #767 [GEOGRAPHIC_DATA] [GEOGRAPHIC_DATA]" at bounding box center [282, 325] width 92 height 27
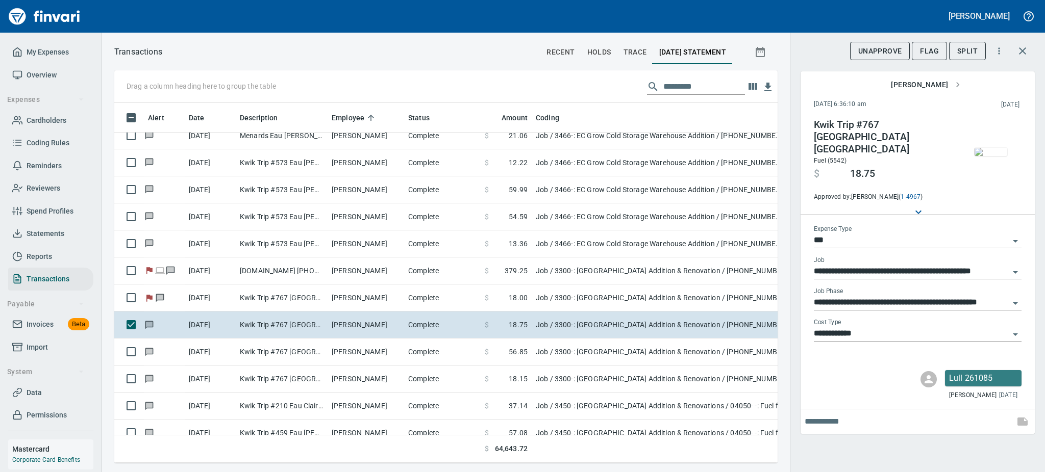
click at [640, 150] on img "button" at bounding box center [990, 152] width 33 height 8
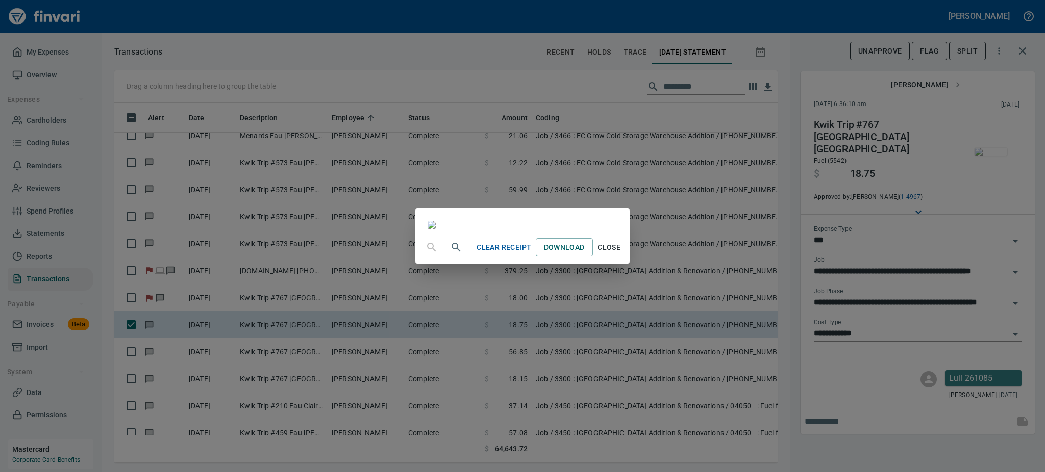
click at [621, 254] on span "Close" at bounding box center [609, 247] width 24 height 13
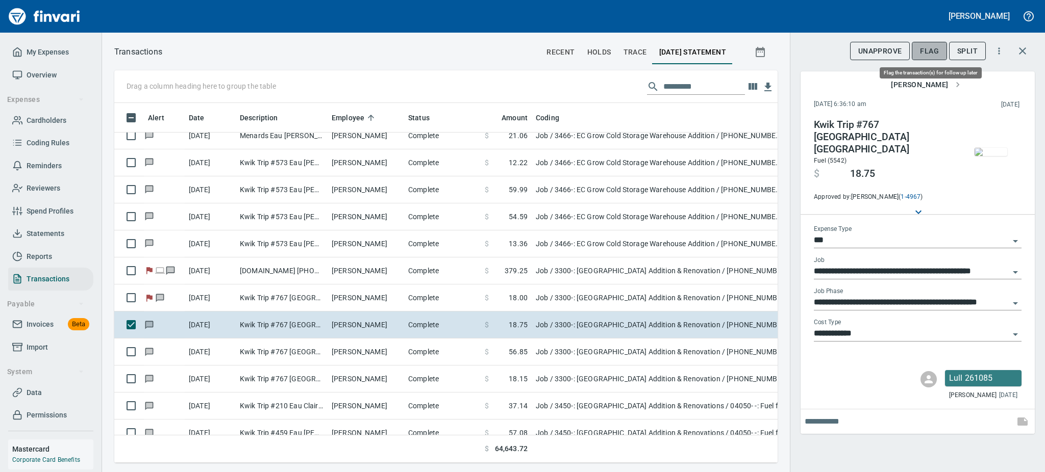
click at [640, 47] on span "Flag" at bounding box center [929, 51] width 19 height 13
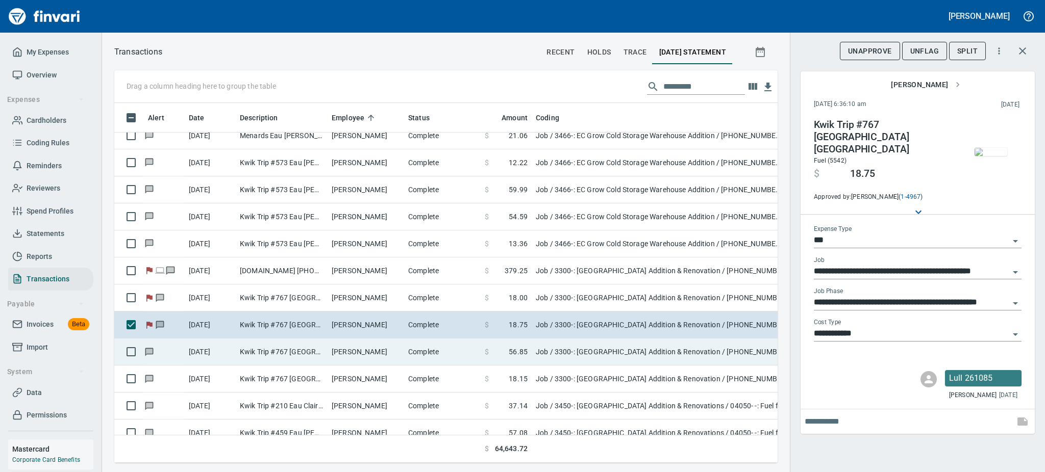
click at [268, 348] on td "Kwik Trip #767 [GEOGRAPHIC_DATA] [GEOGRAPHIC_DATA]" at bounding box center [282, 352] width 92 height 27
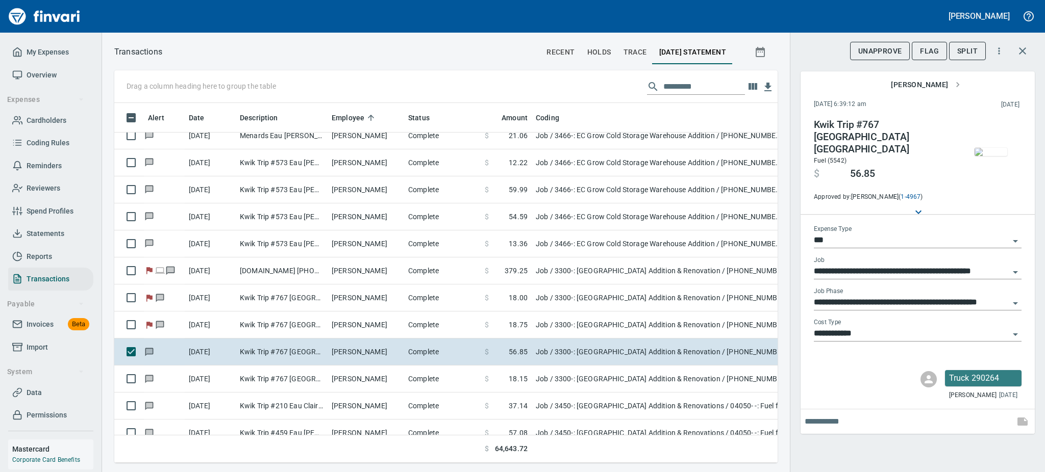
click at [640, 156] on img "button" at bounding box center [990, 152] width 33 height 8
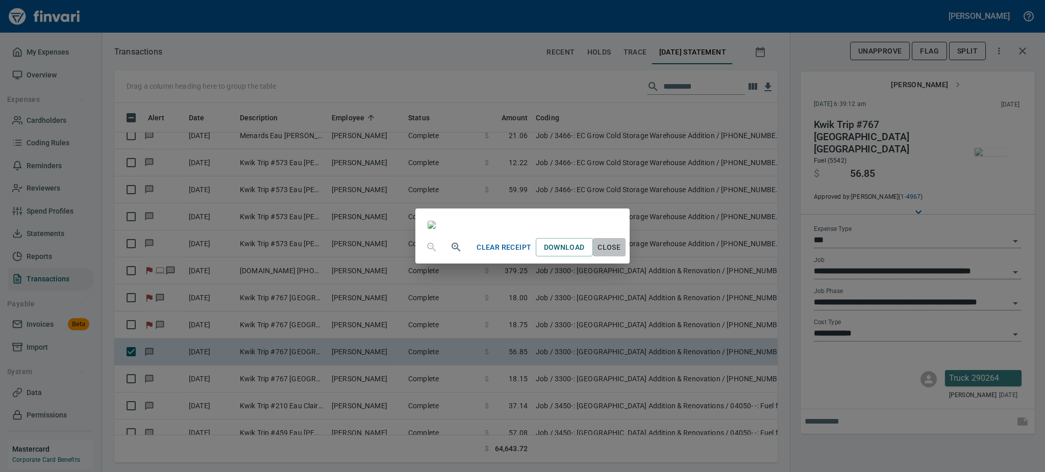
click at [621, 254] on span "Close" at bounding box center [609, 247] width 24 height 13
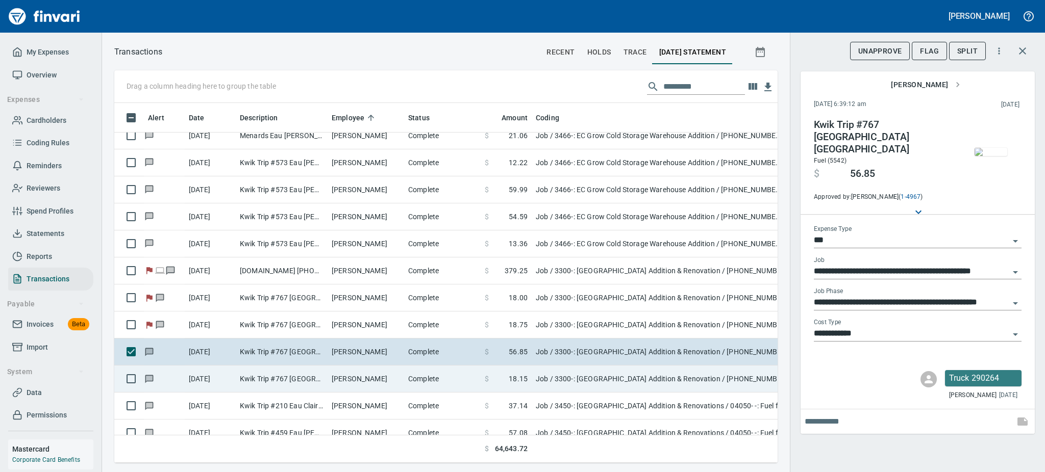
click at [262, 383] on td "Kwik Trip #767 [GEOGRAPHIC_DATA] [GEOGRAPHIC_DATA]" at bounding box center [282, 379] width 92 height 27
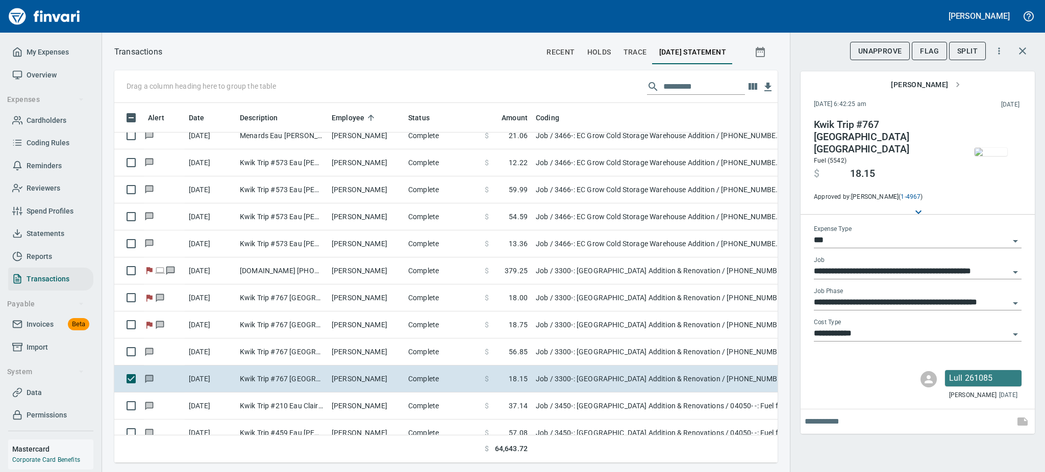
scroll to position [338, 640]
click at [640, 155] on img "button" at bounding box center [990, 152] width 33 height 8
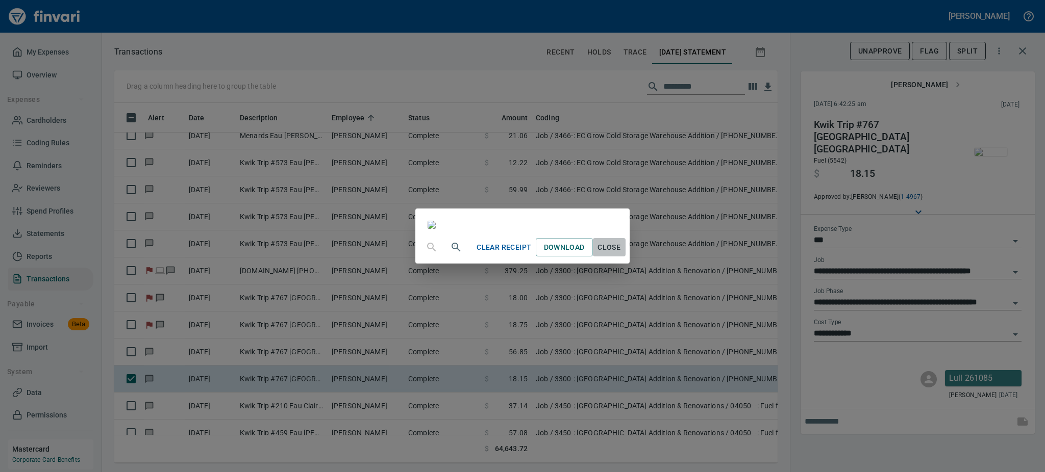
click at [621, 254] on span "Close" at bounding box center [609, 247] width 24 height 13
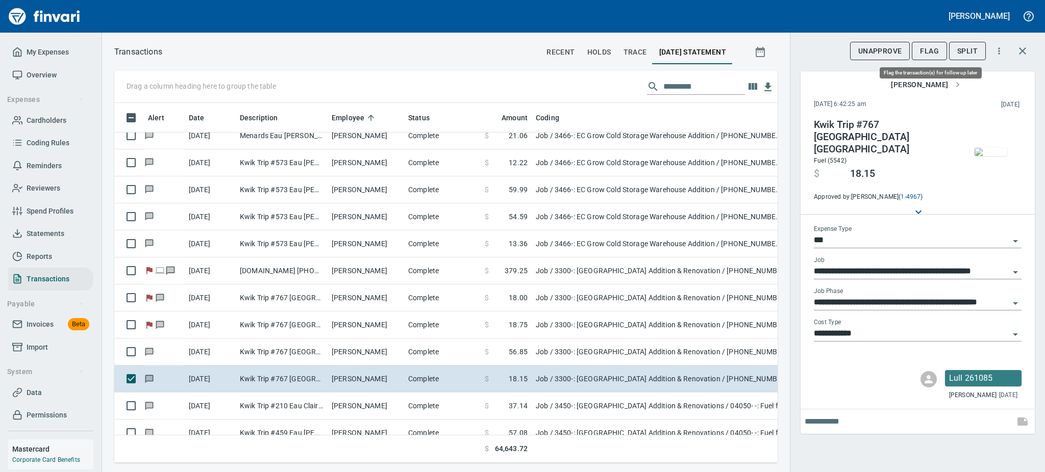
click at [640, 51] on span "Flag" at bounding box center [929, 51] width 19 height 13
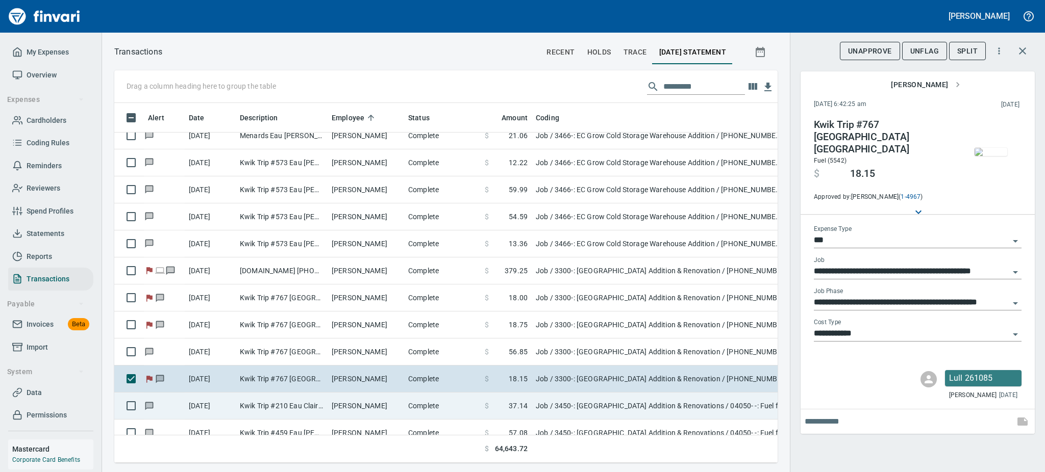
click at [292, 408] on td "Kwik Trip #210 Eau Claire WI" at bounding box center [282, 406] width 92 height 27
type input "**********"
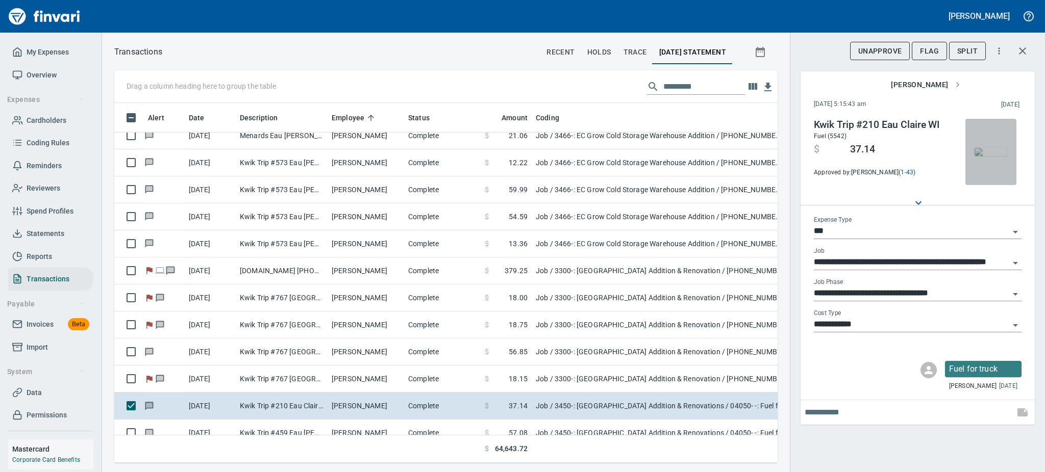
click at [640, 156] on img "button" at bounding box center [990, 152] width 33 height 8
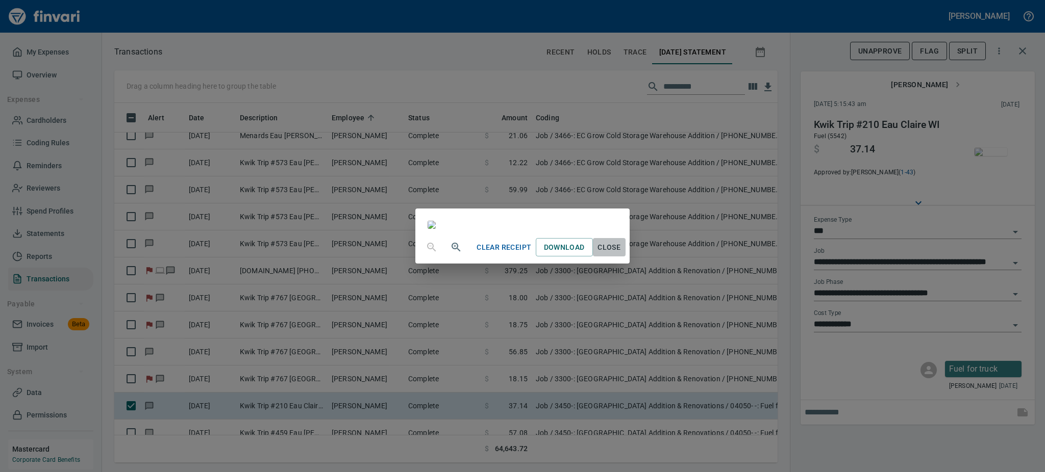
click at [621, 254] on span "Close" at bounding box center [609, 247] width 24 height 13
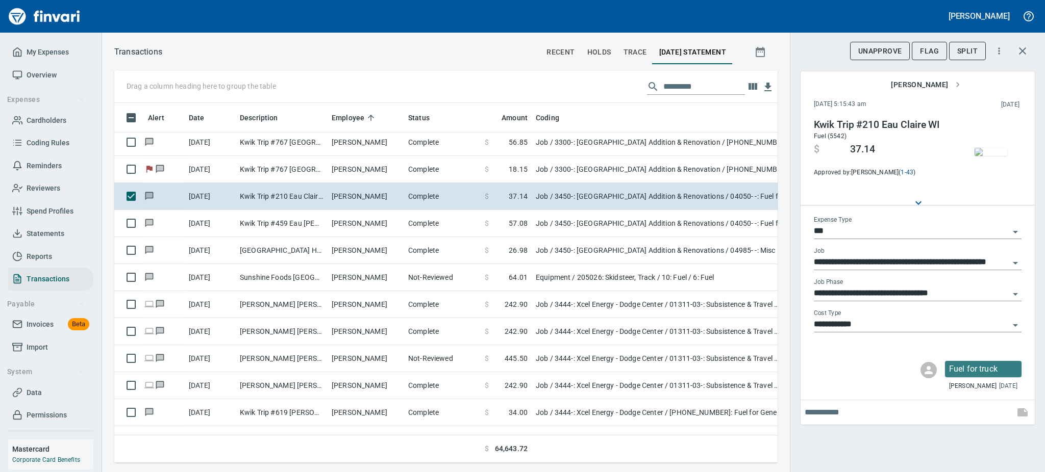
scroll to position [2476, 0]
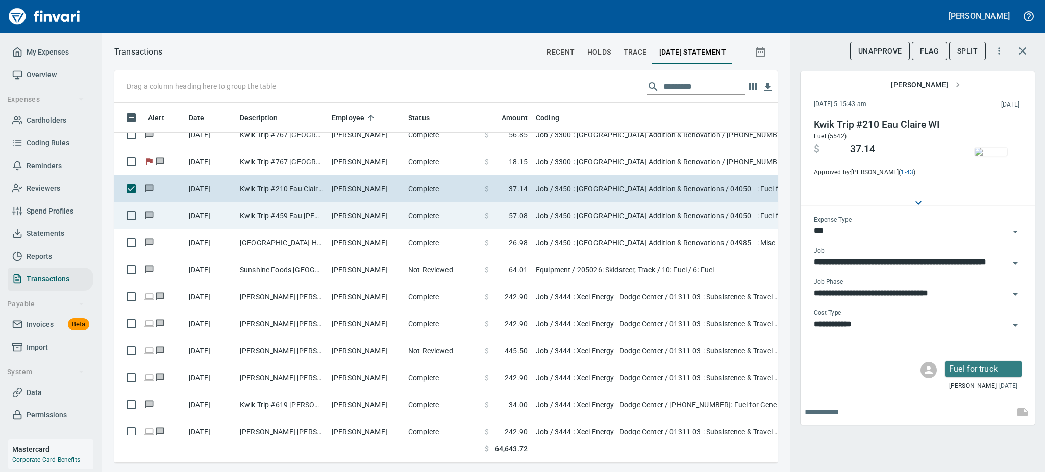
click at [275, 213] on td "Kwik Trip #459 Eau [PERSON_NAME]" at bounding box center [282, 216] width 92 height 27
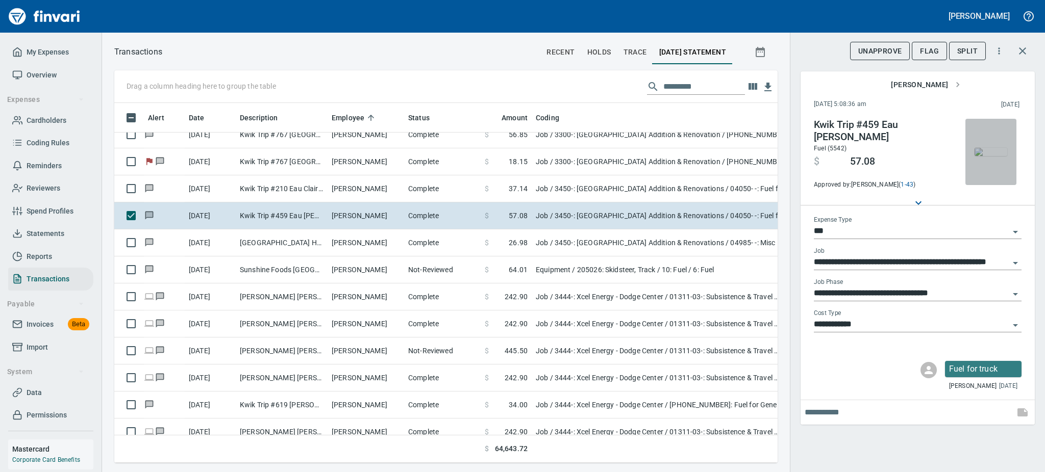
click at [640, 156] on img "button" at bounding box center [990, 152] width 33 height 8
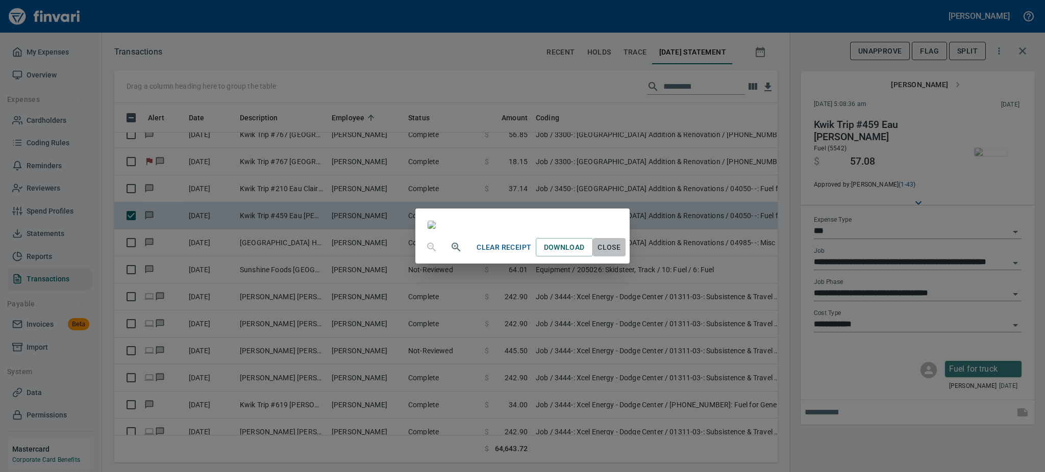
click at [621, 254] on span "Close" at bounding box center [609, 247] width 24 height 13
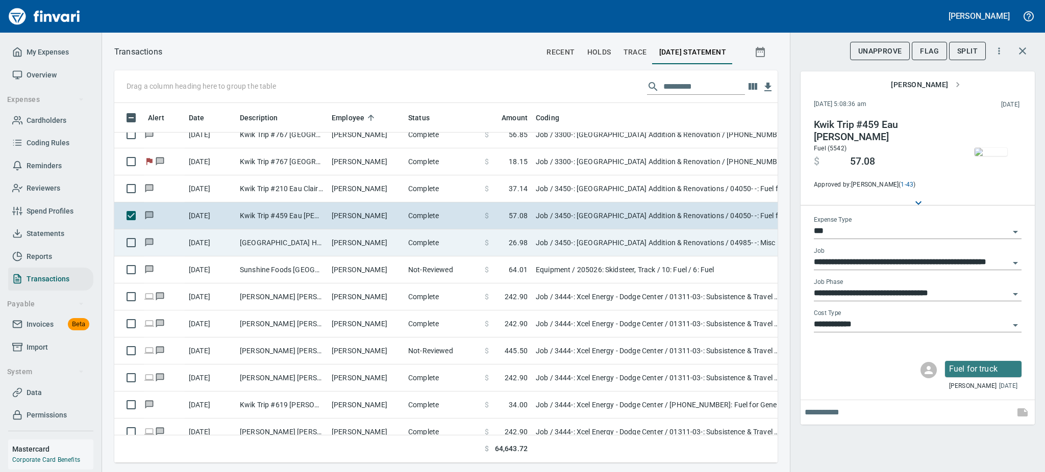
click at [349, 241] on td "[PERSON_NAME]" at bounding box center [366, 243] width 77 height 27
type input "**********"
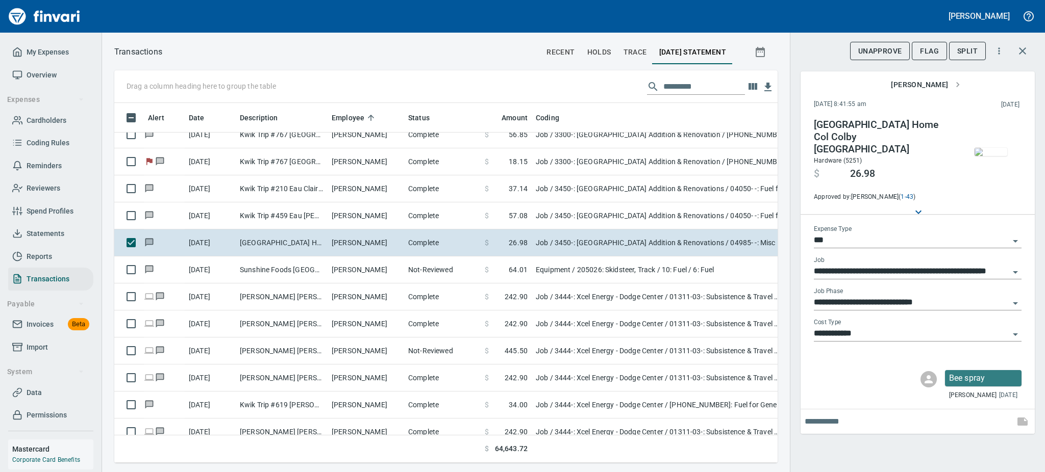
click at [640, 153] on img "button" at bounding box center [990, 152] width 33 height 8
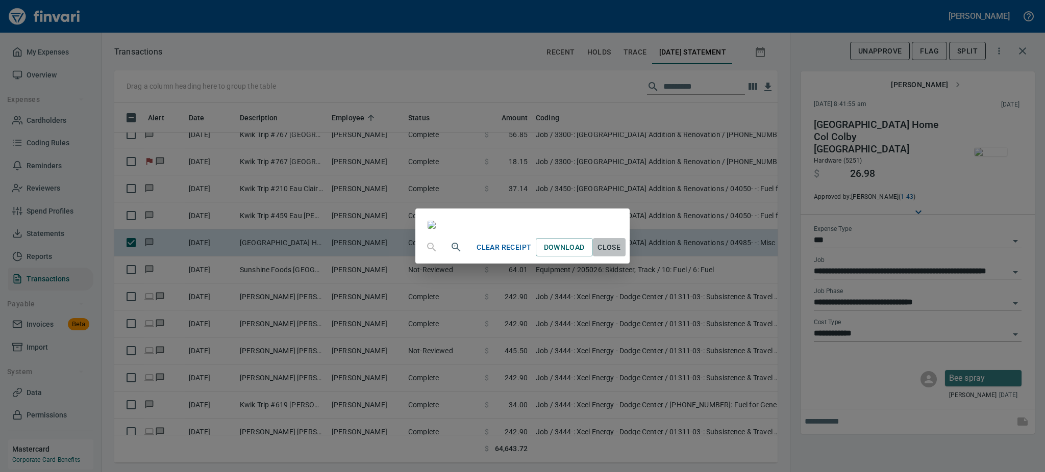
click at [621, 254] on span "Close" at bounding box center [609, 247] width 24 height 13
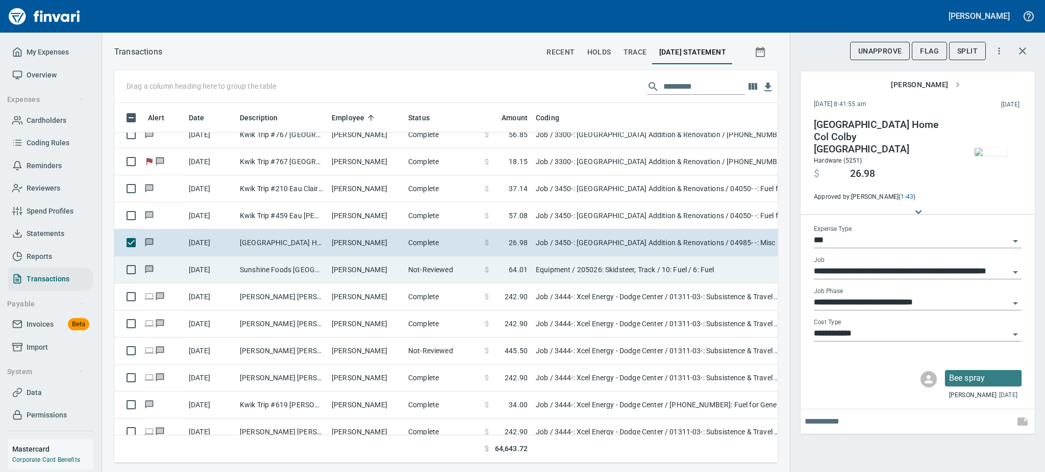
click at [262, 280] on td "Sunshine Foods [GEOGRAPHIC_DATA] [GEOGRAPHIC_DATA]" at bounding box center [282, 270] width 92 height 27
type input "*********"
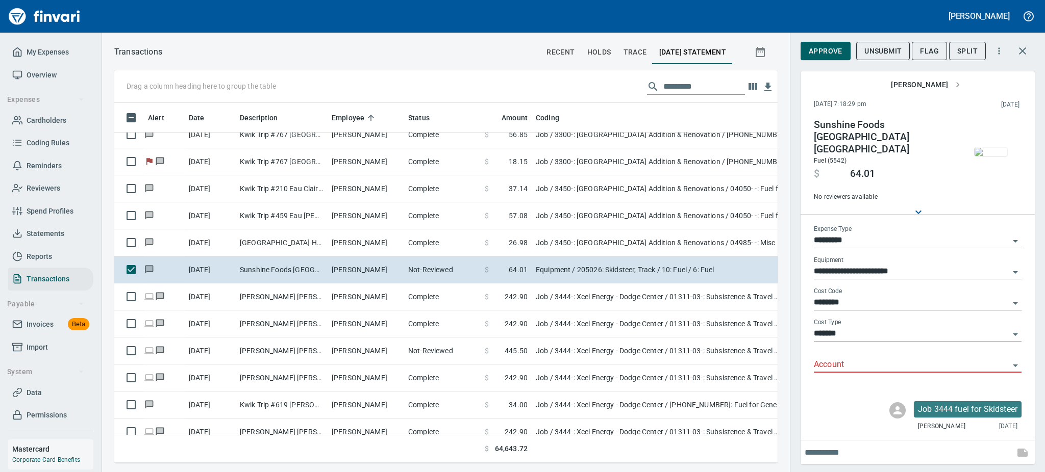
click at [640, 148] on img "button" at bounding box center [990, 152] width 33 height 8
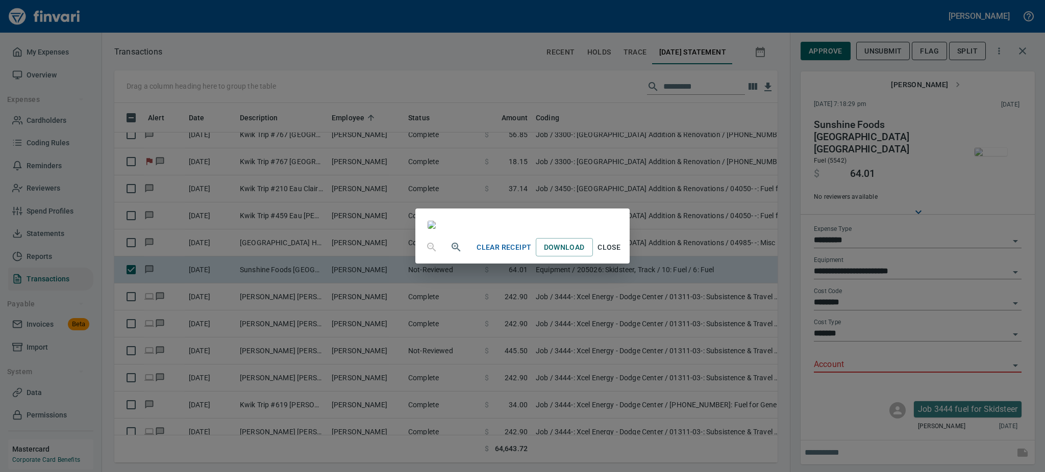
click at [621, 254] on span "Close" at bounding box center [609, 247] width 24 height 13
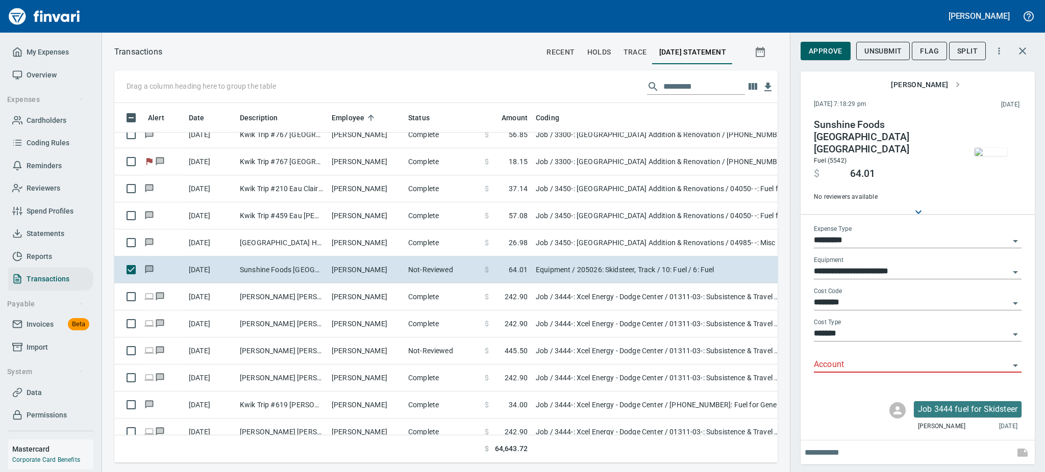
scroll to position [338, 640]
click at [640, 49] on span "Flag" at bounding box center [929, 51] width 19 height 13
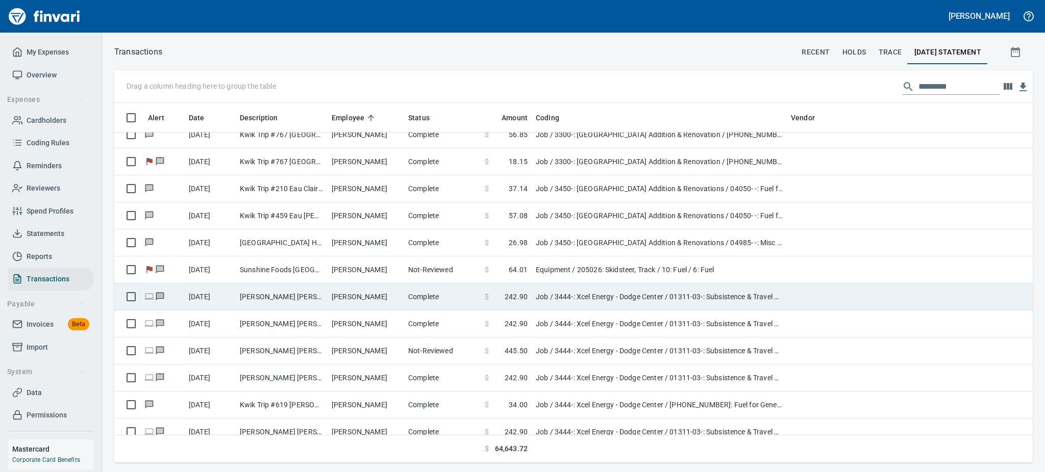
scroll to position [1, 1]
click at [256, 299] on td "[PERSON_NAME] [PERSON_NAME] [GEOGRAPHIC_DATA]" at bounding box center [282, 297] width 92 height 27
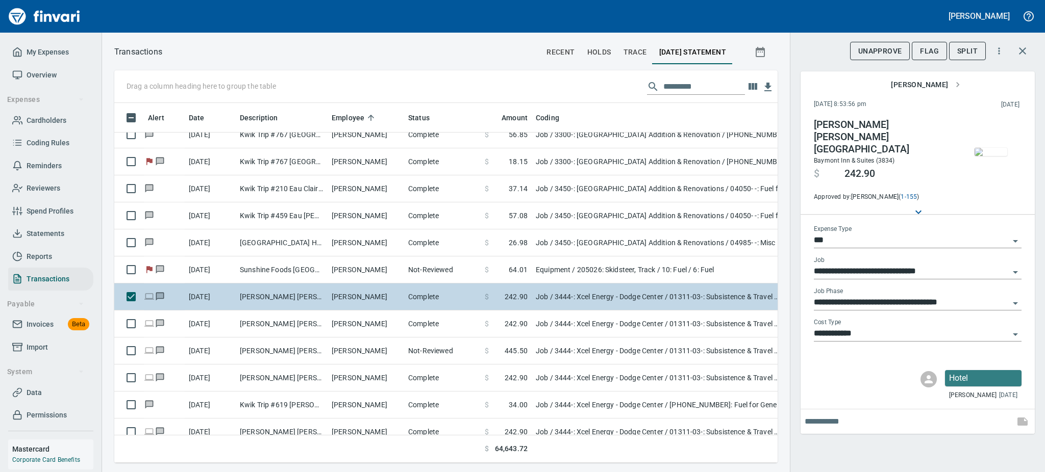
scroll to position [338, 640]
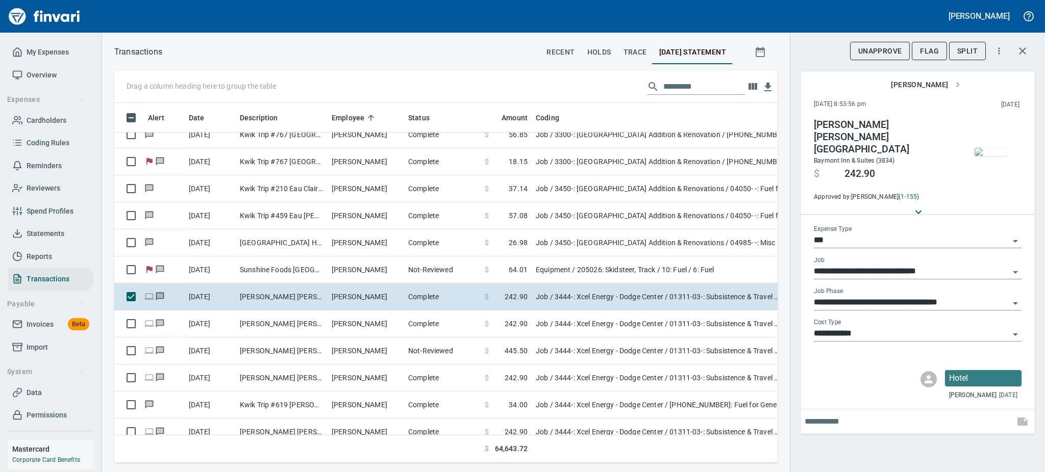
click at [640, 176] on button "button" at bounding box center [990, 152] width 51 height 66
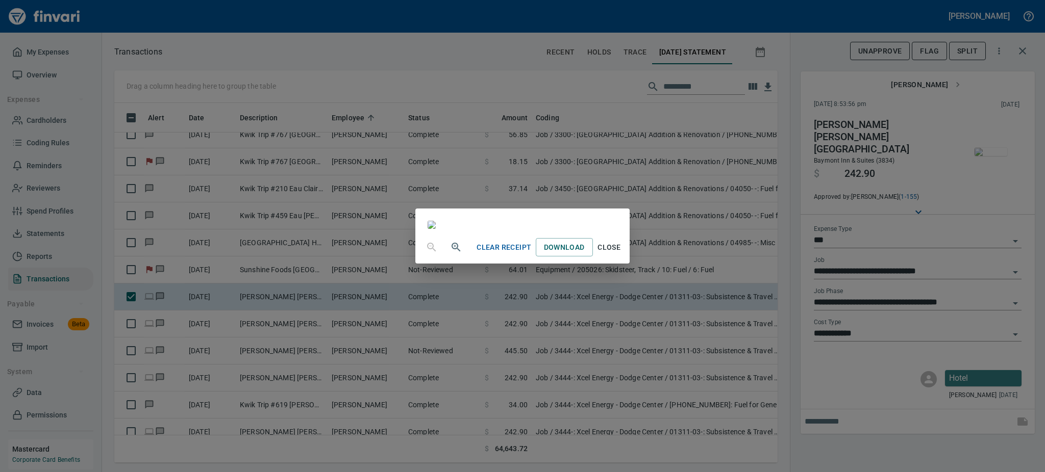
click at [621, 254] on span "Close" at bounding box center [609, 247] width 24 height 13
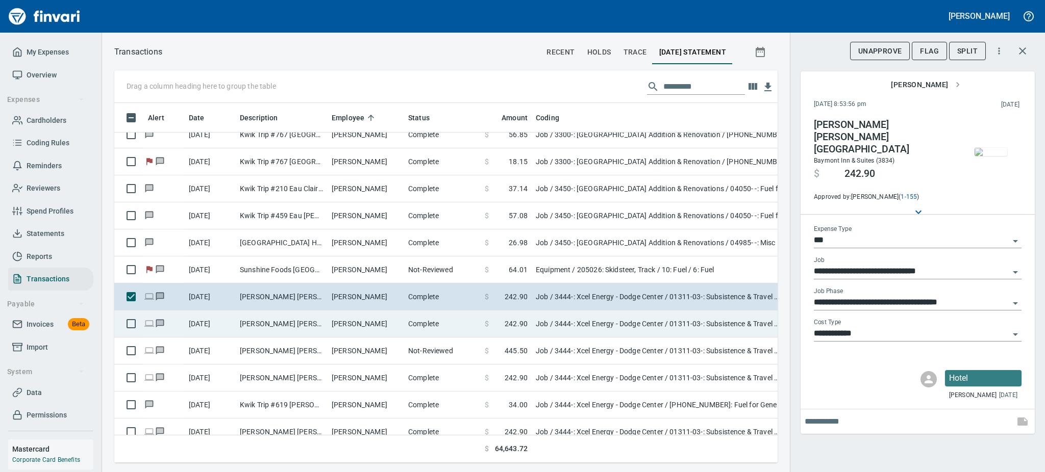
click at [267, 327] on td "[PERSON_NAME] [PERSON_NAME] [GEOGRAPHIC_DATA]" at bounding box center [282, 324] width 92 height 27
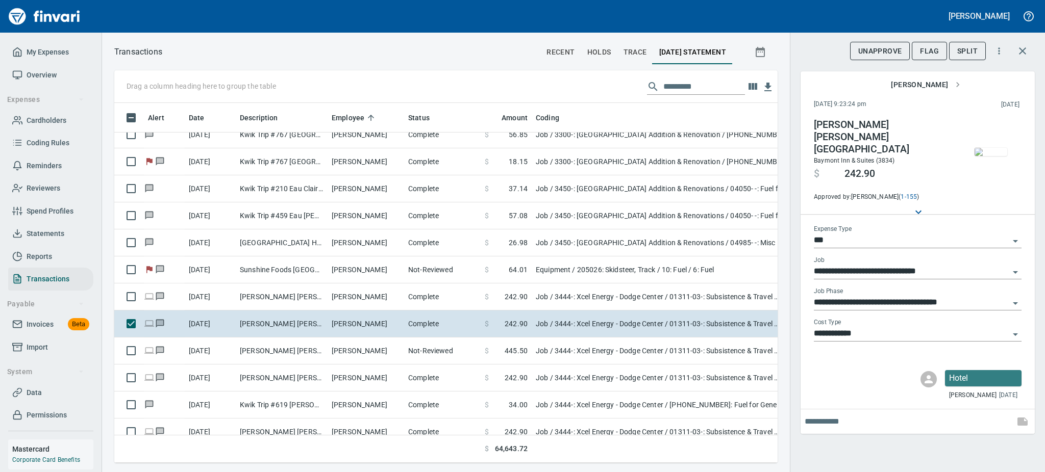
click at [640, 153] on img "button" at bounding box center [990, 152] width 33 height 8
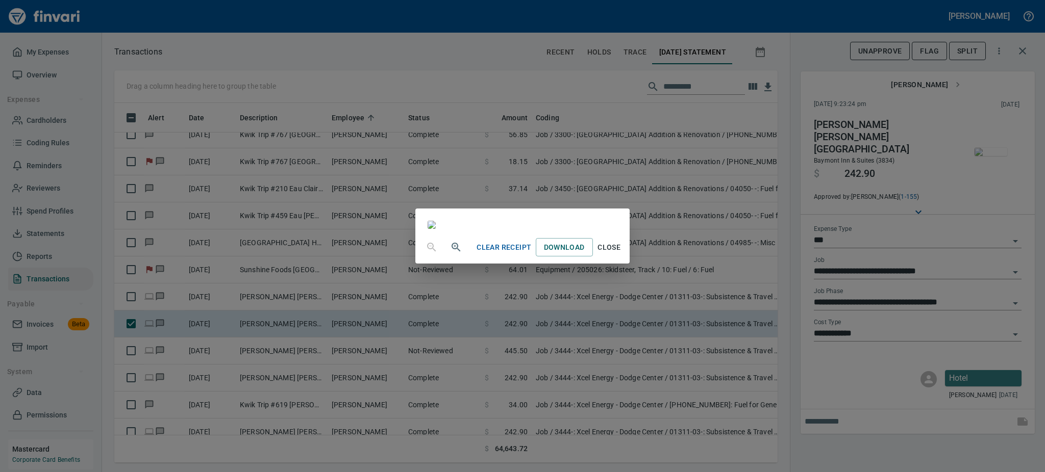
click at [621, 254] on span "Close" at bounding box center [609, 247] width 24 height 13
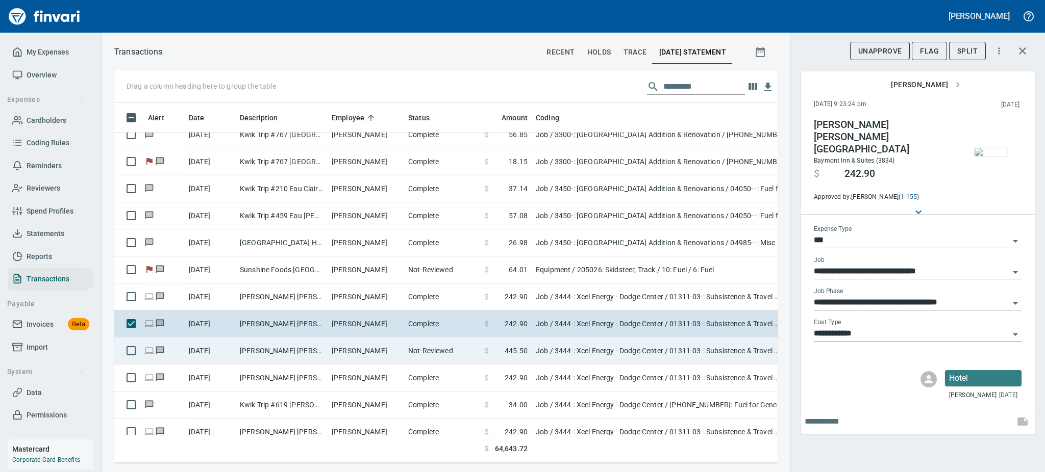
click at [281, 348] on td "[PERSON_NAME] [PERSON_NAME] [GEOGRAPHIC_DATA]" at bounding box center [282, 351] width 92 height 27
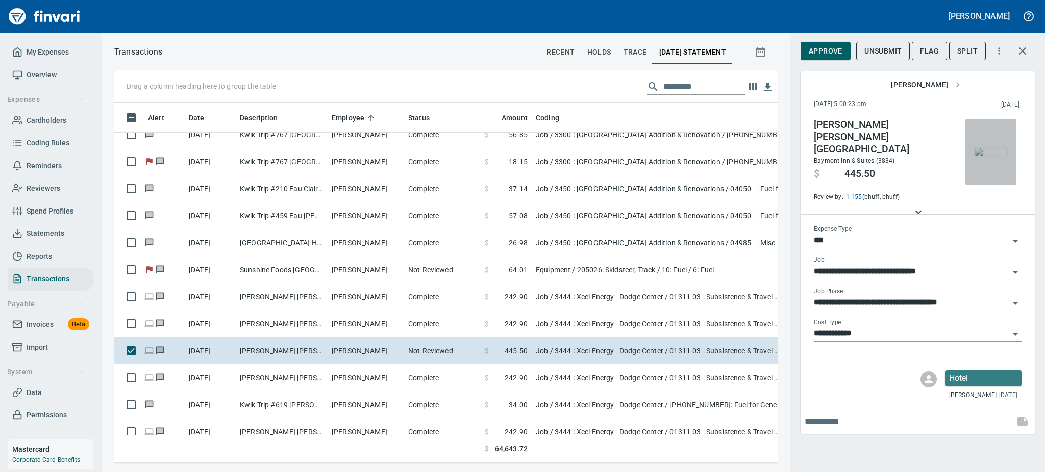
click at [640, 156] on img "button" at bounding box center [990, 152] width 33 height 8
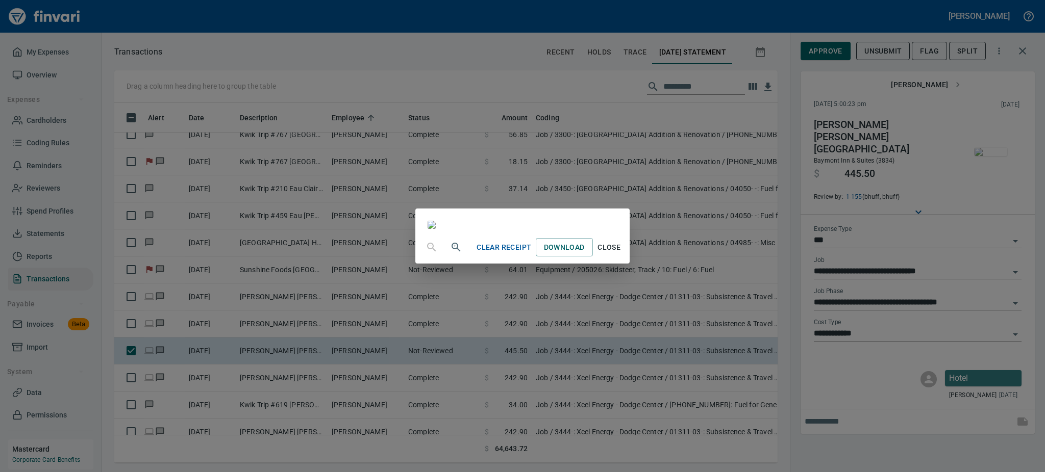
click at [621, 254] on span "Close" at bounding box center [609, 247] width 24 height 13
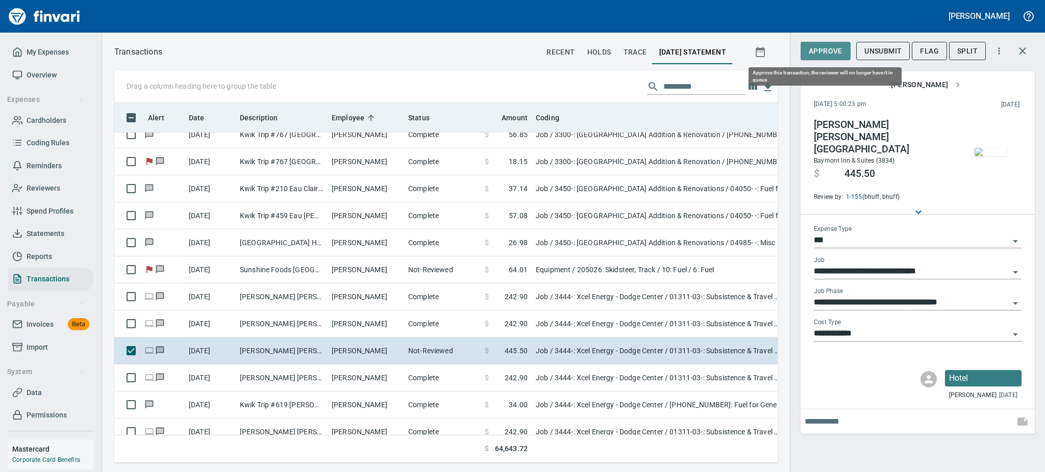
drag, startPoint x: 825, startPoint y: 53, endPoint x: 715, endPoint y: 103, distance: 121.0
click at [640, 53] on span "Approve" at bounding box center [826, 51] width 34 height 13
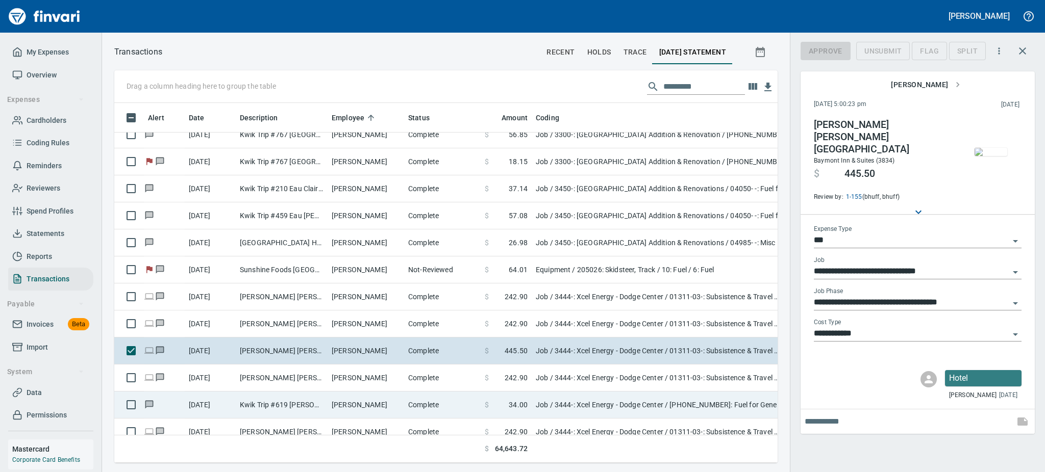
scroll to position [338, 640]
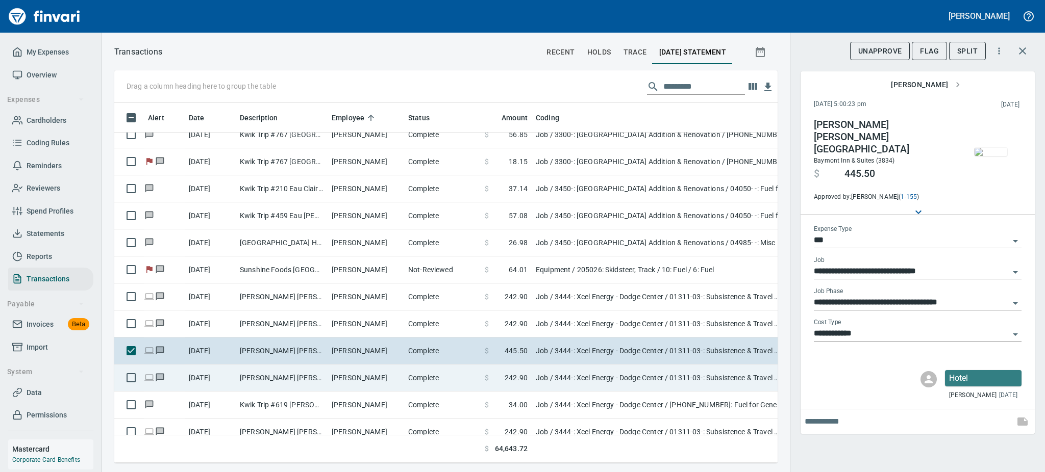
click at [353, 378] on td "[PERSON_NAME]" at bounding box center [366, 378] width 77 height 27
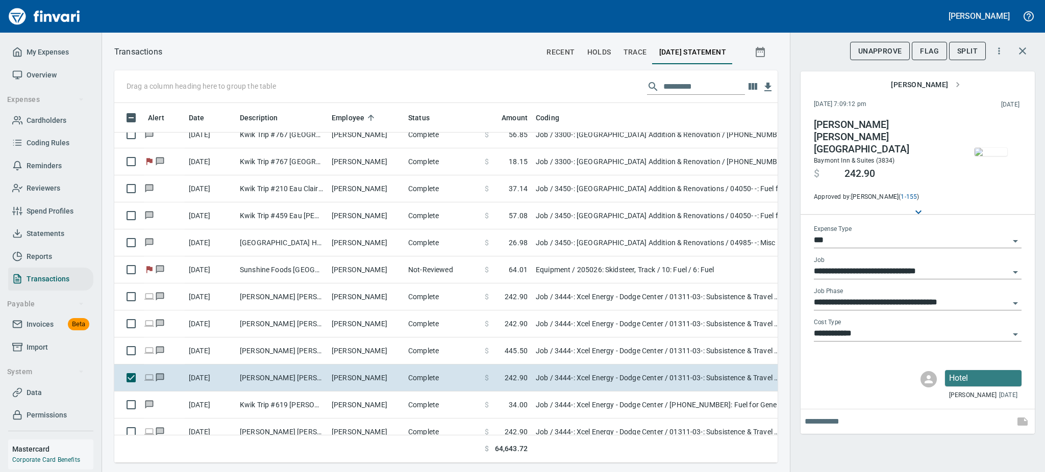
click at [640, 148] on img "button" at bounding box center [990, 152] width 33 height 8
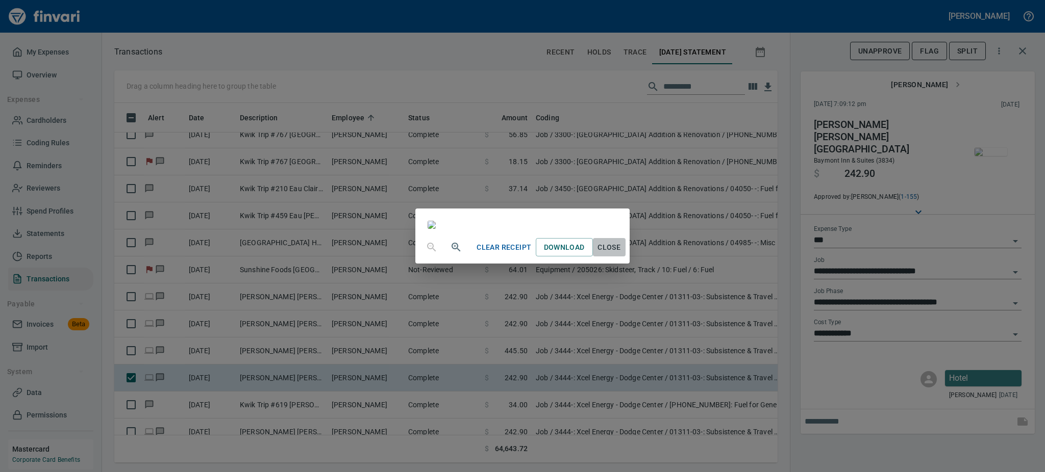
click at [621, 254] on span "Close" at bounding box center [609, 247] width 24 height 13
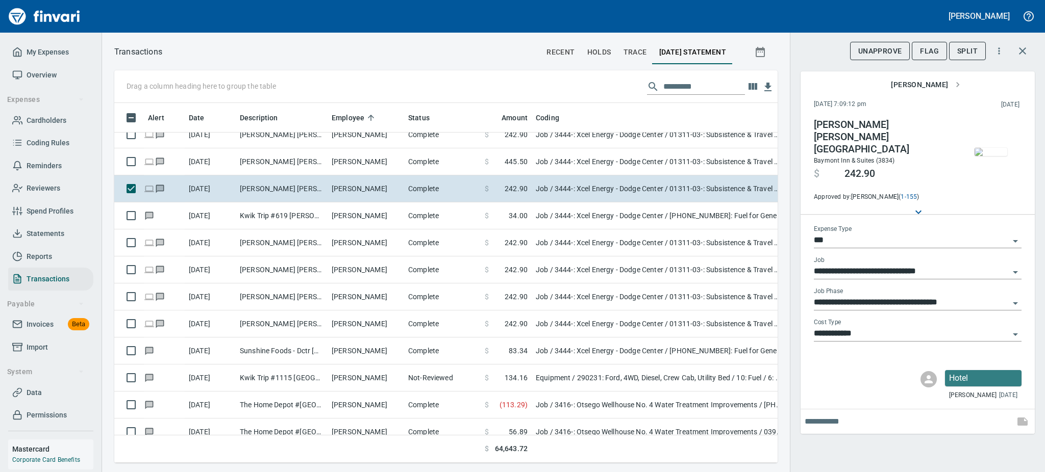
scroll to position [2666, 0]
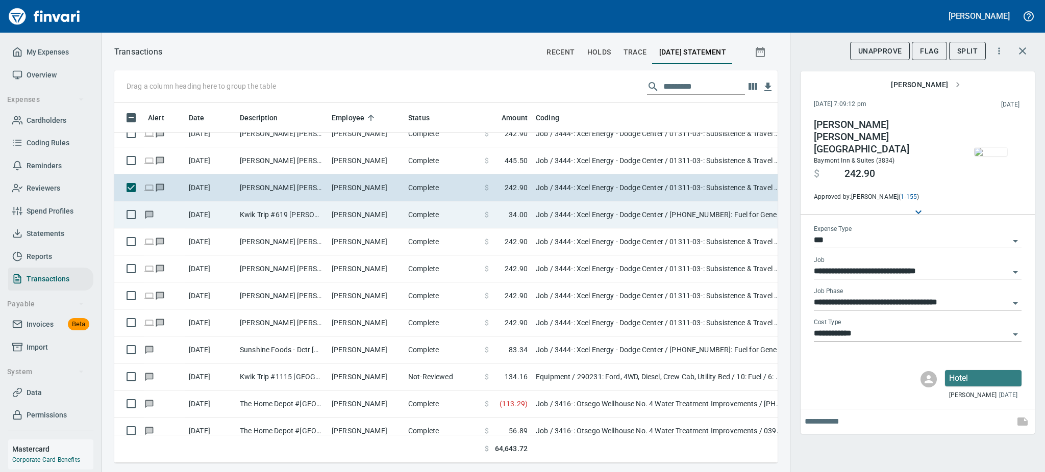
click at [324, 216] on td "Kwik Trip #619 [PERSON_NAME] [GEOGRAPHIC_DATA]" at bounding box center [282, 215] width 92 height 27
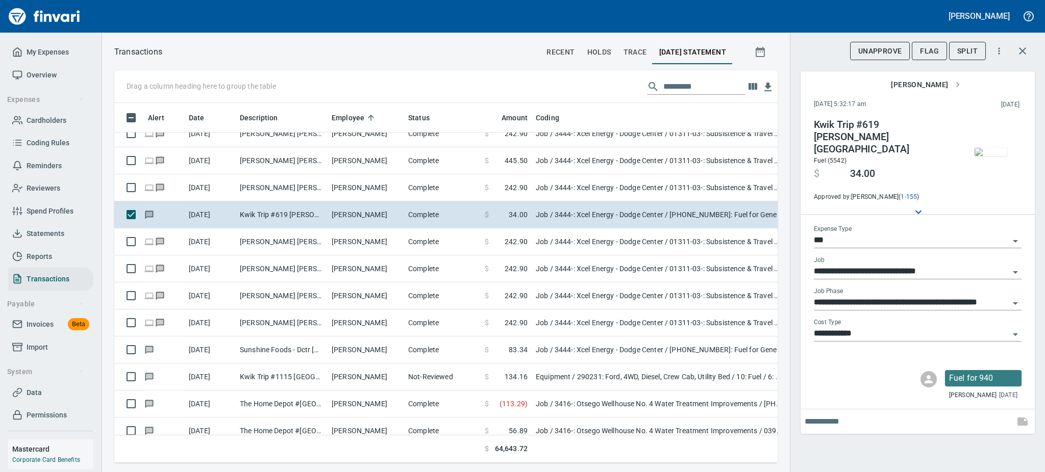
click at [640, 148] on img "button" at bounding box center [990, 152] width 33 height 8
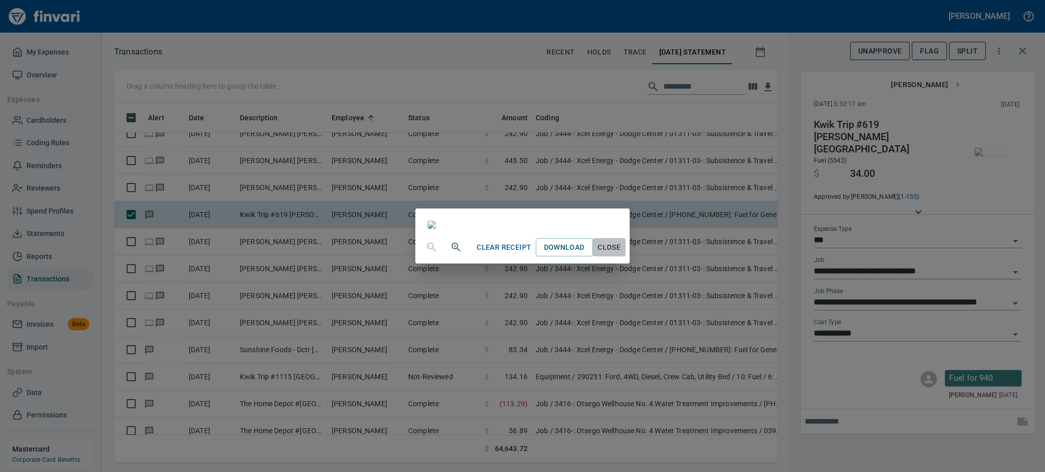
click at [621, 254] on span "Close" at bounding box center [609, 247] width 24 height 13
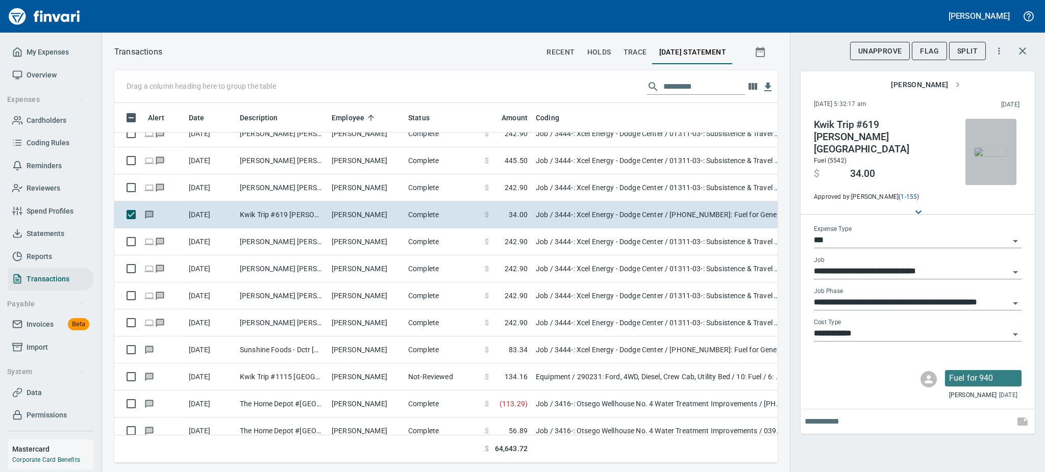
click at [640, 156] on img "button" at bounding box center [990, 152] width 33 height 8
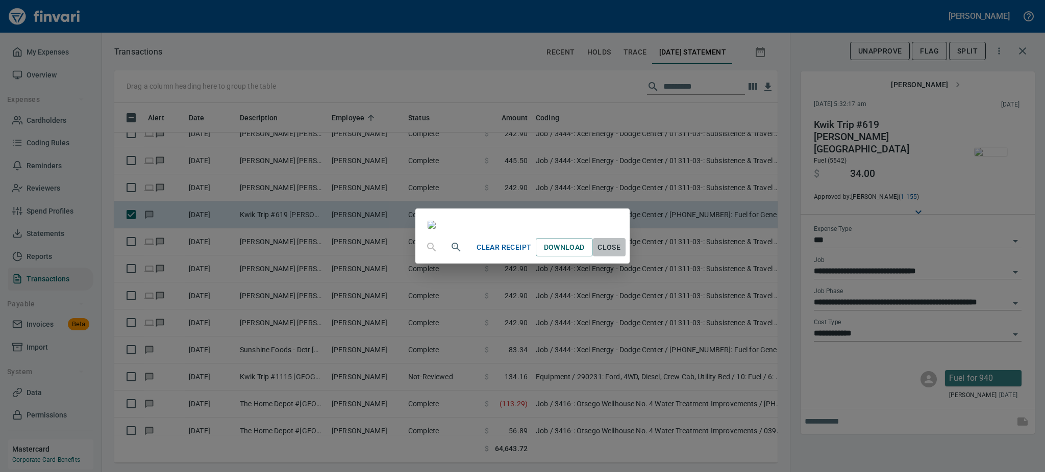
click at [621, 254] on span "Close" at bounding box center [609, 247] width 24 height 13
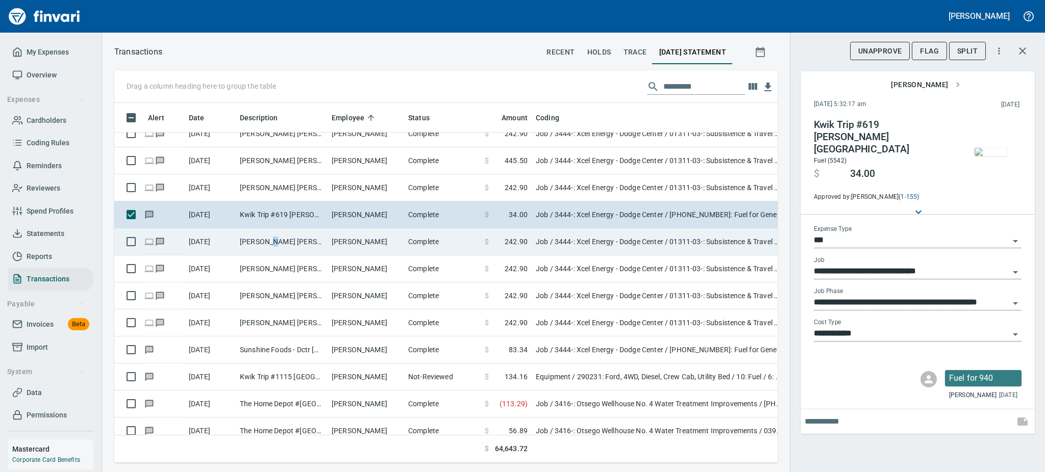
click at [272, 240] on td "[PERSON_NAME] [PERSON_NAME] [GEOGRAPHIC_DATA]" at bounding box center [282, 242] width 92 height 27
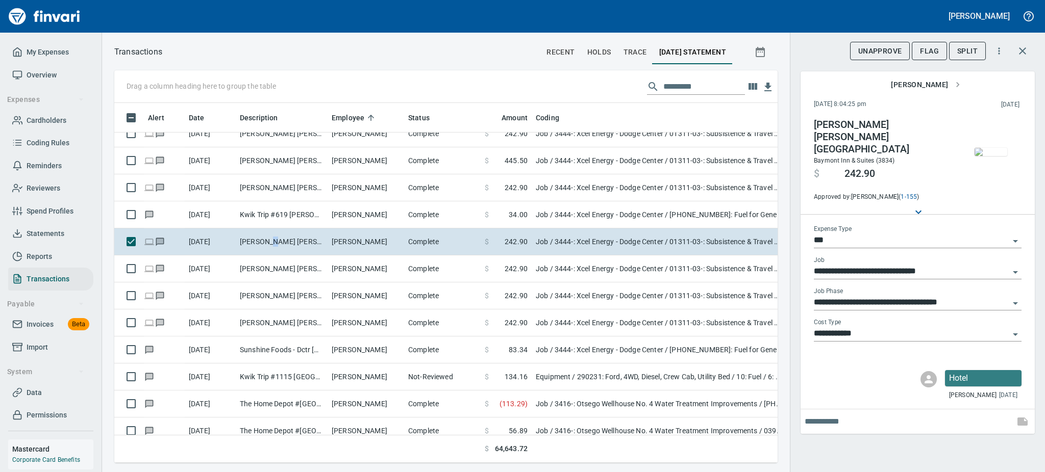
click at [640, 148] on img "button" at bounding box center [990, 152] width 33 height 8
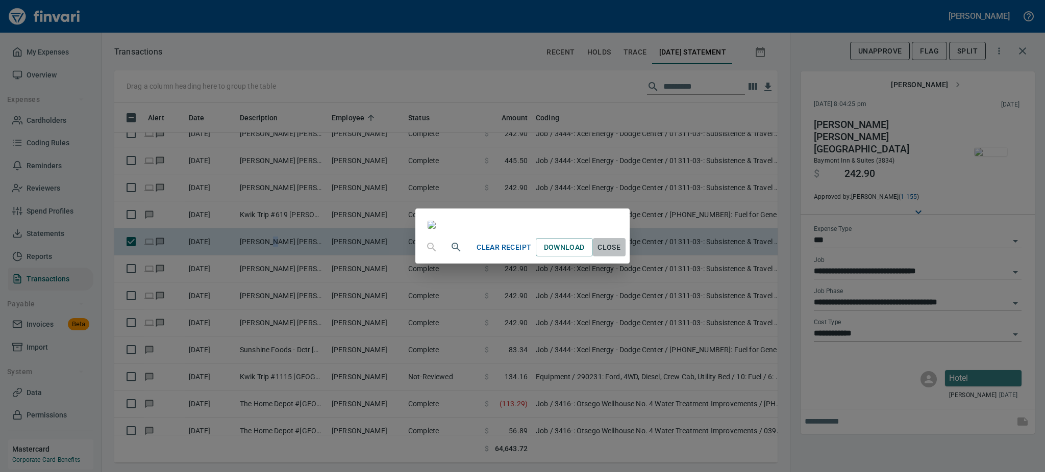
click at [621, 254] on span "Close" at bounding box center [609, 247] width 24 height 13
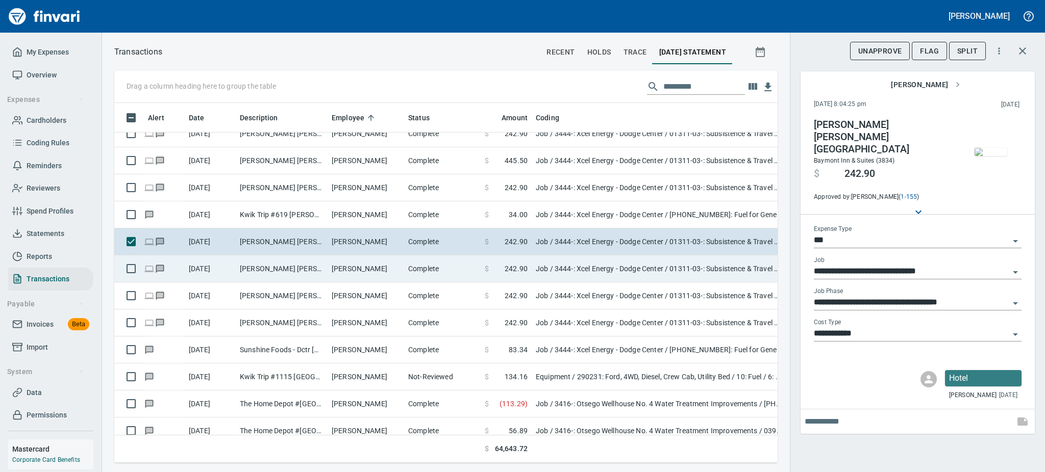
click at [308, 266] on td "[PERSON_NAME] [PERSON_NAME] [GEOGRAPHIC_DATA]" at bounding box center [282, 269] width 92 height 27
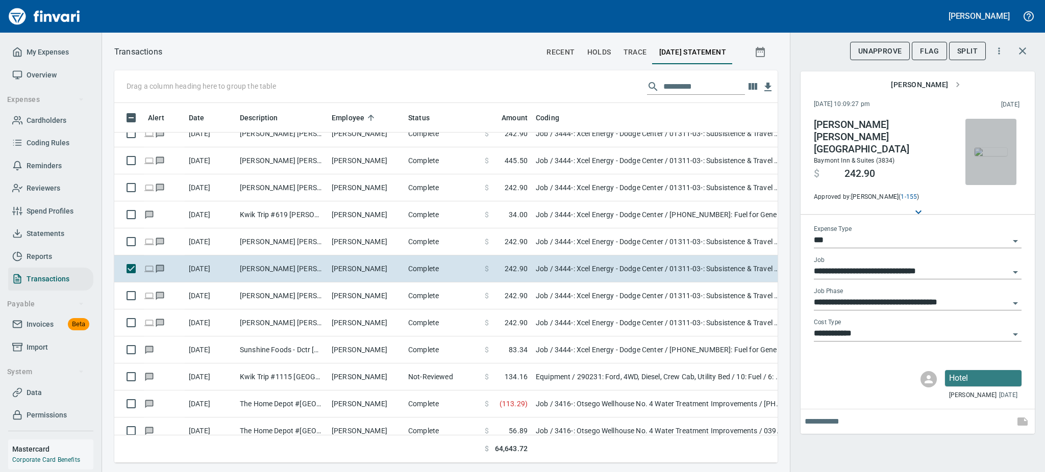
click at [640, 156] on img "button" at bounding box center [990, 152] width 33 height 8
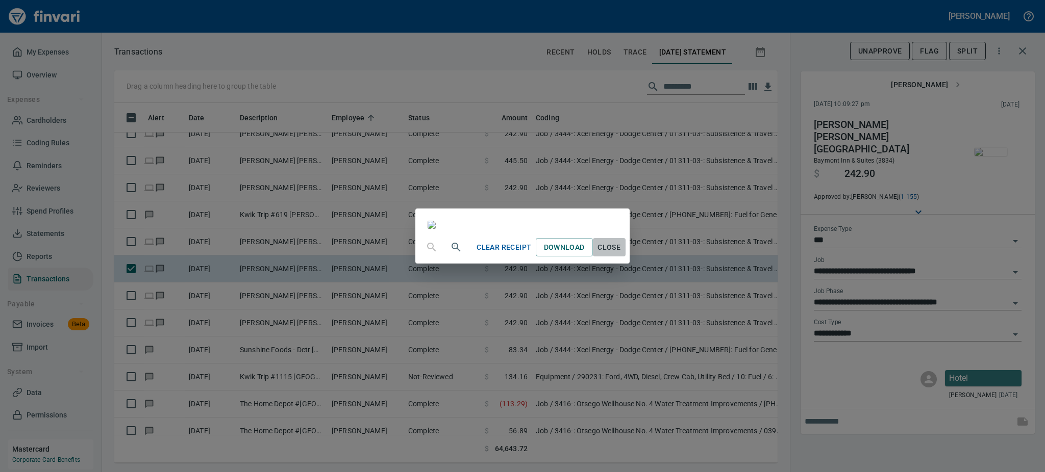
click at [621, 254] on span "Close" at bounding box center [609, 247] width 24 height 13
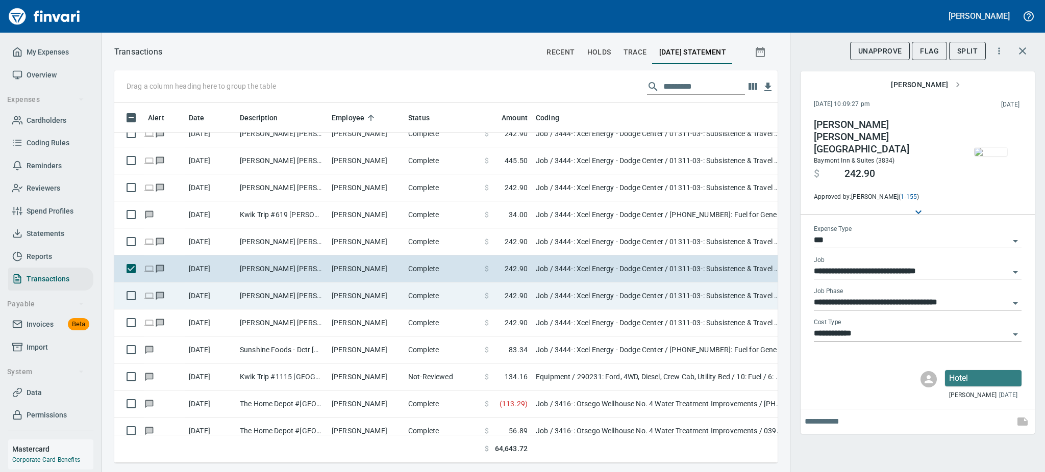
click at [353, 297] on td "[PERSON_NAME]" at bounding box center [366, 296] width 77 height 27
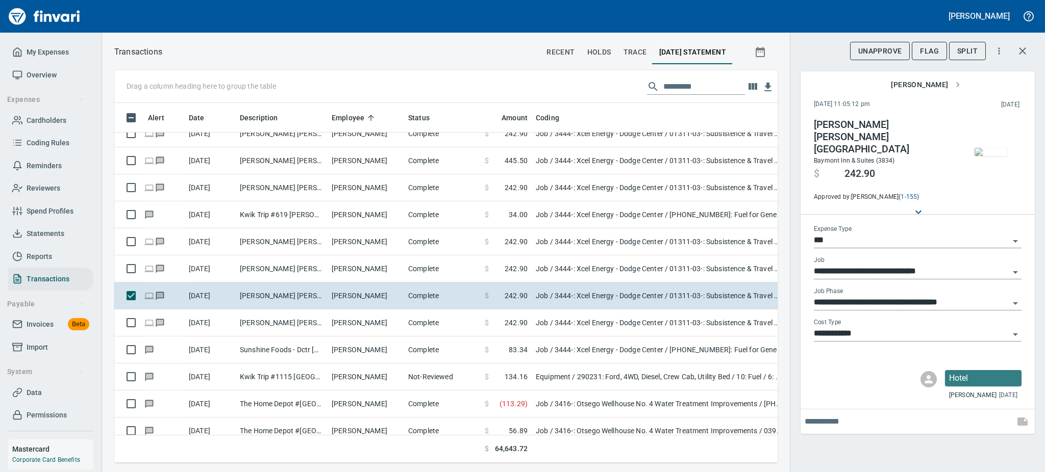
click at [640, 154] on img "button" at bounding box center [990, 152] width 33 height 8
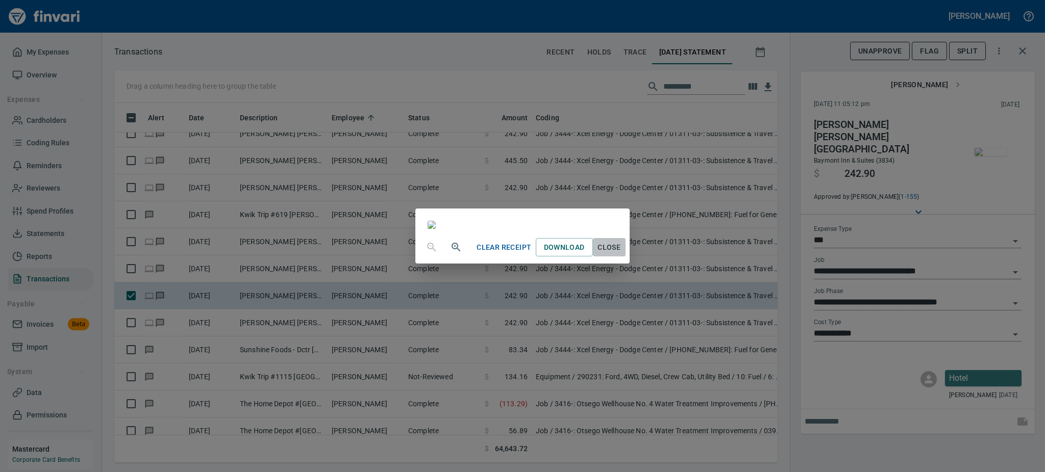
click at [621, 254] on span "Close" at bounding box center [609, 247] width 24 height 13
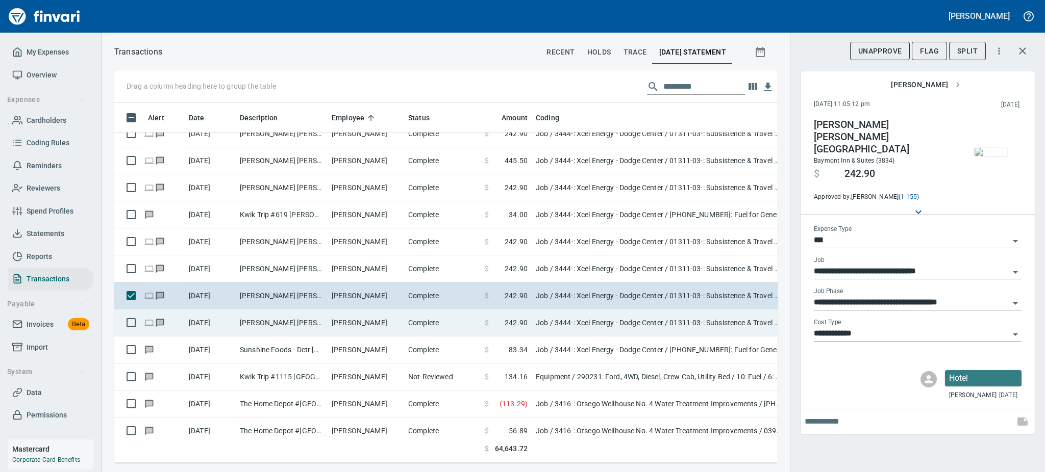
click at [306, 327] on td "[PERSON_NAME] [PERSON_NAME] [GEOGRAPHIC_DATA]" at bounding box center [282, 323] width 92 height 27
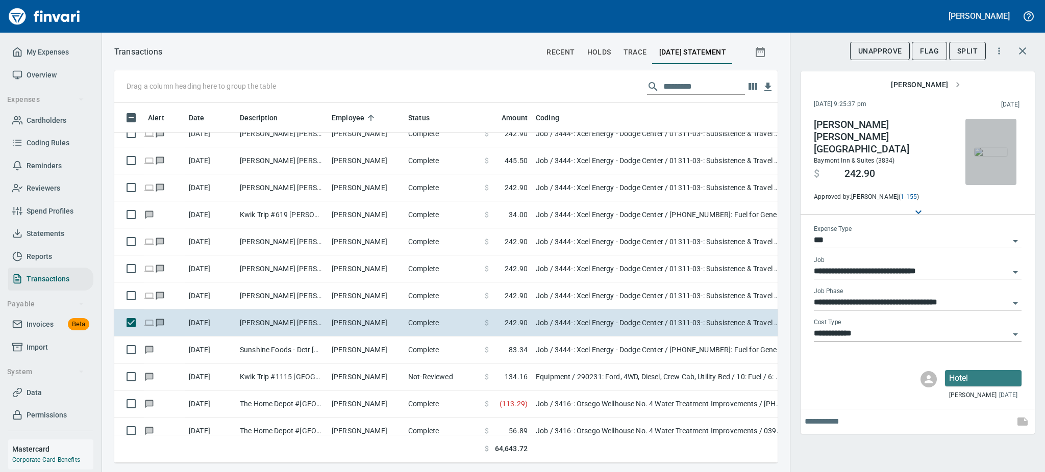
click at [640, 148] on img "button" at bounding box center [990, 152] width 33 height 8
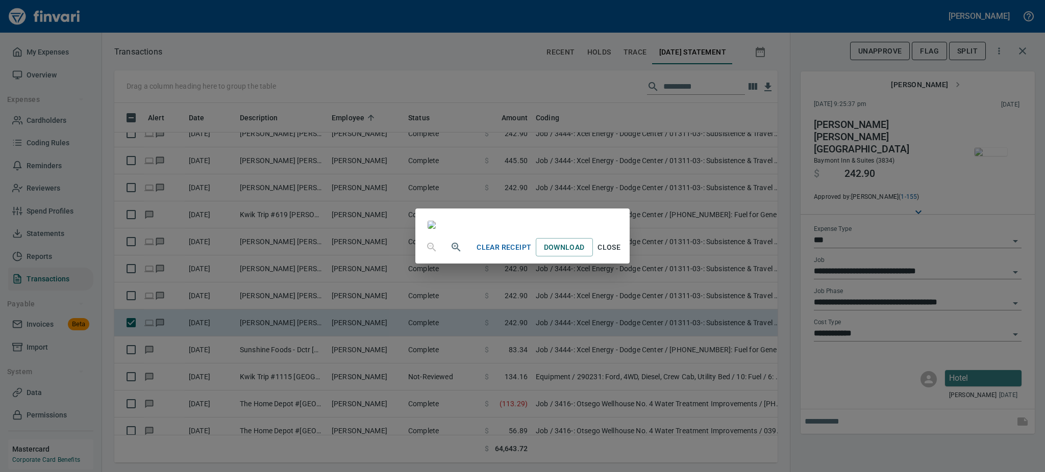
click at [625, 257] on button "Close" at bounding box center [609, 247] width 33 height 19
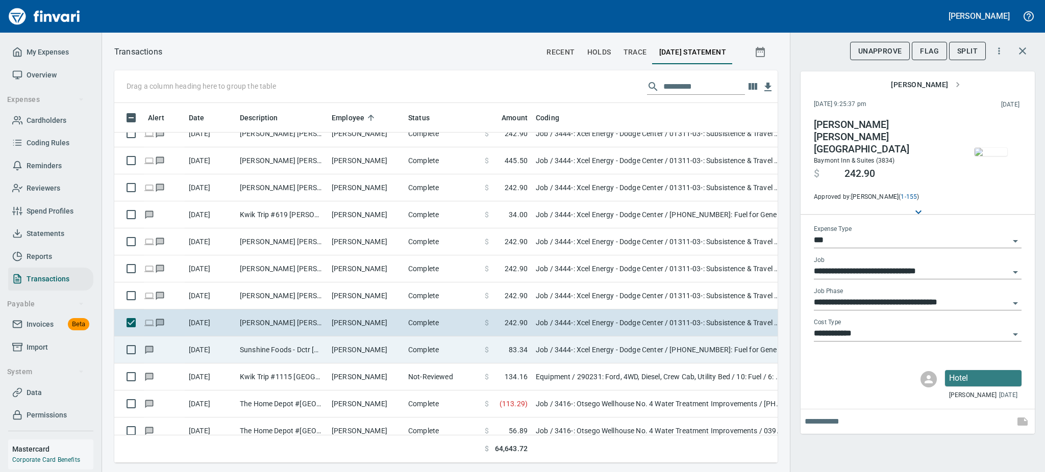
click at [331, 343] on td "[PERSON_NAME]" at bounding box center [366, 350] width 77 height 27
type input "**********"
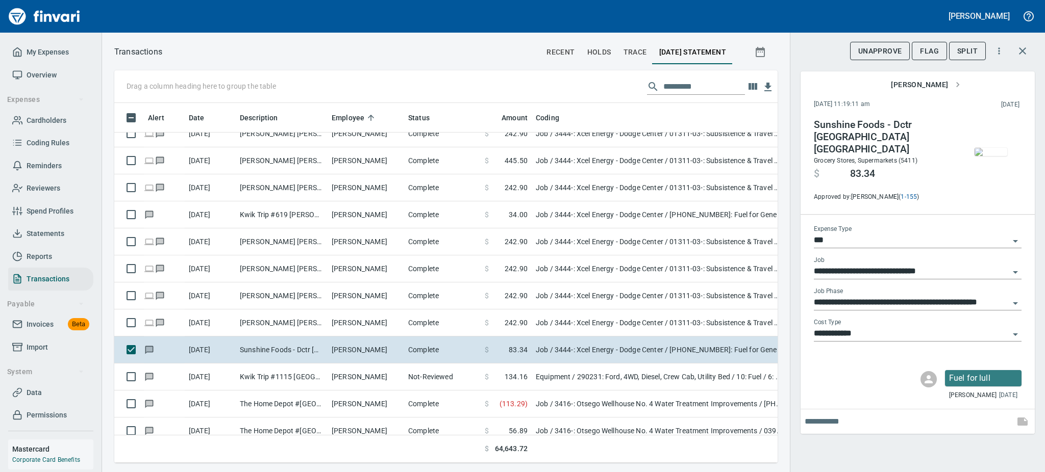
scroll to position [338, 640]
click at [640, 156] on img "button" at bounding box center [990, 152] width 33 height 8
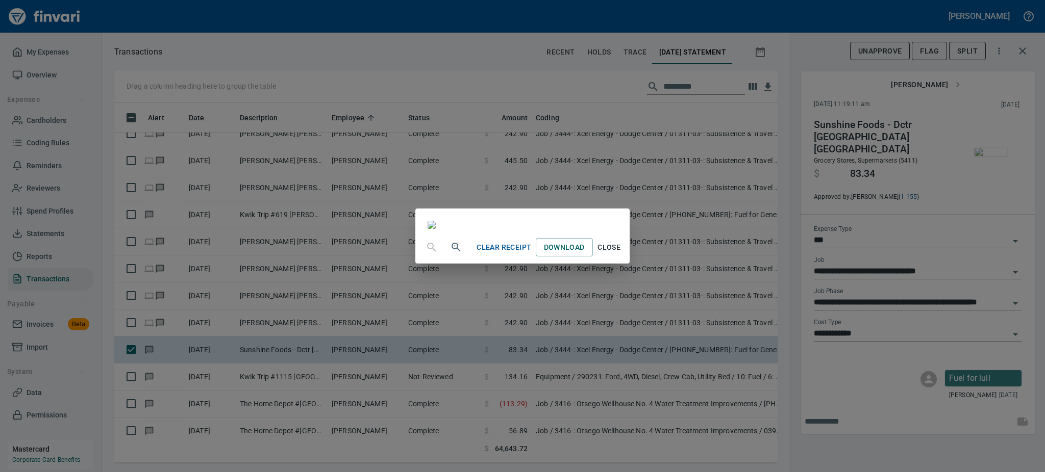
click at [621, 254] on span "Close" at bounding box center [609, 247] width 24 height 13
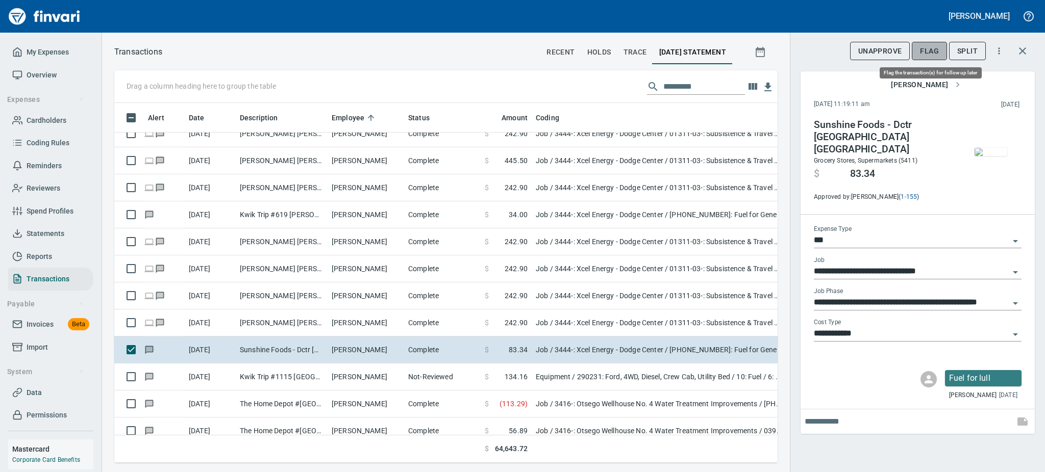
click at [640, 46] on span "Flag" at bounding box center [929, 51] width 19 height 13
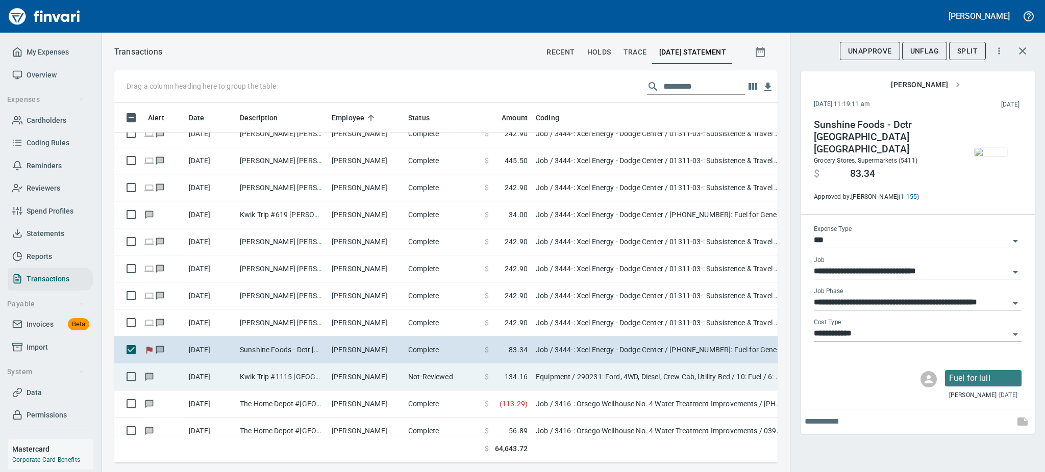
click at [308, 381] on td "Kwik Trip #1115 [GEOGRAPHIC_DATA]" at bounding box center [282, 377] width 92 height 27
type input "*********"
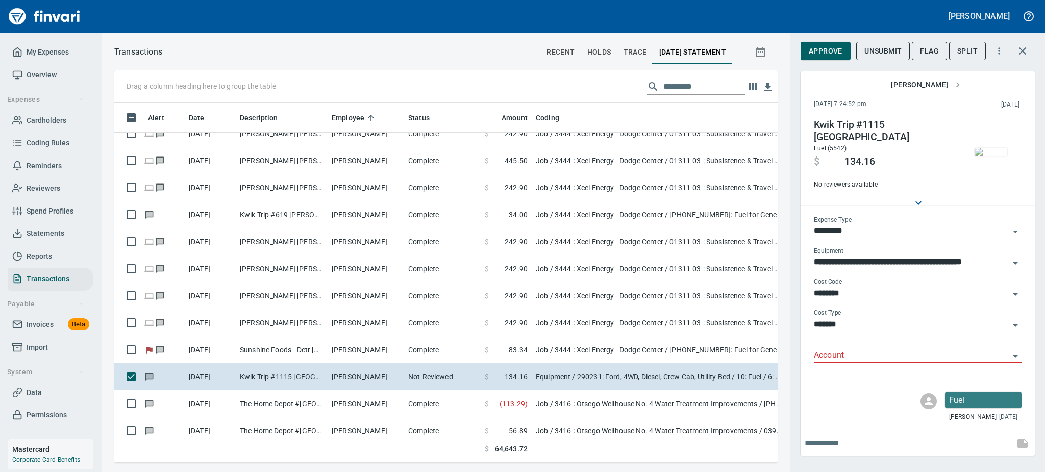
click at [640, 156] on img "button" at bounding box center [990, 152] width 33 height 8
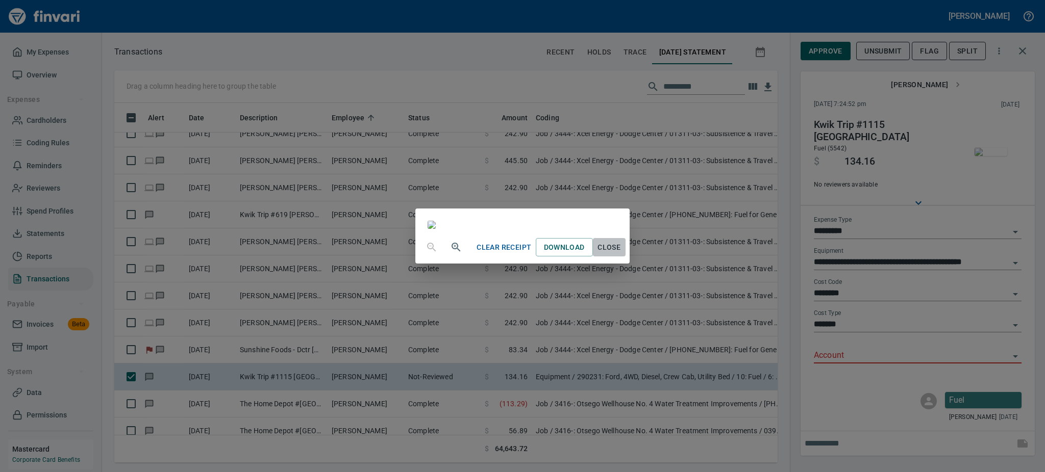
click at [621, 254] on span "Close" at bounding box center [609, 247] width 24 height 13
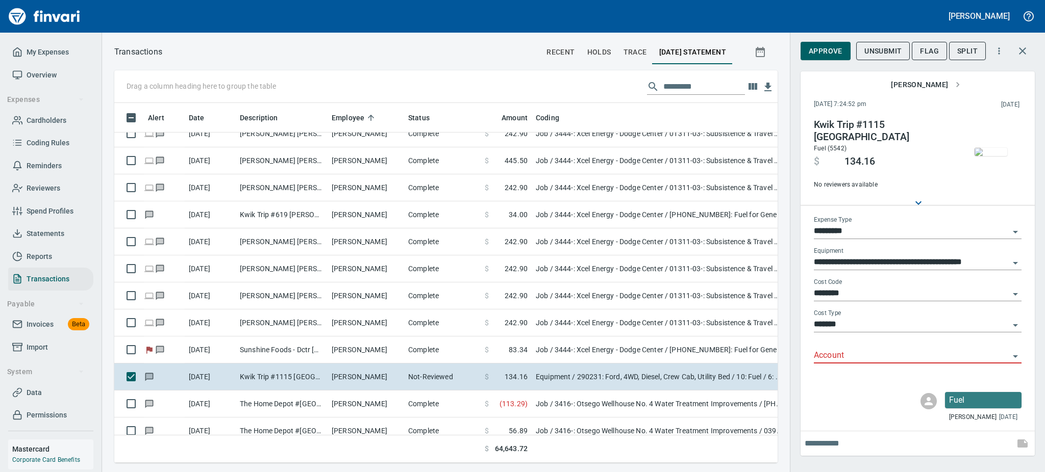
click at [640, 354] on icon "Open" at bounding box center [1015, 356] width 12 height 12
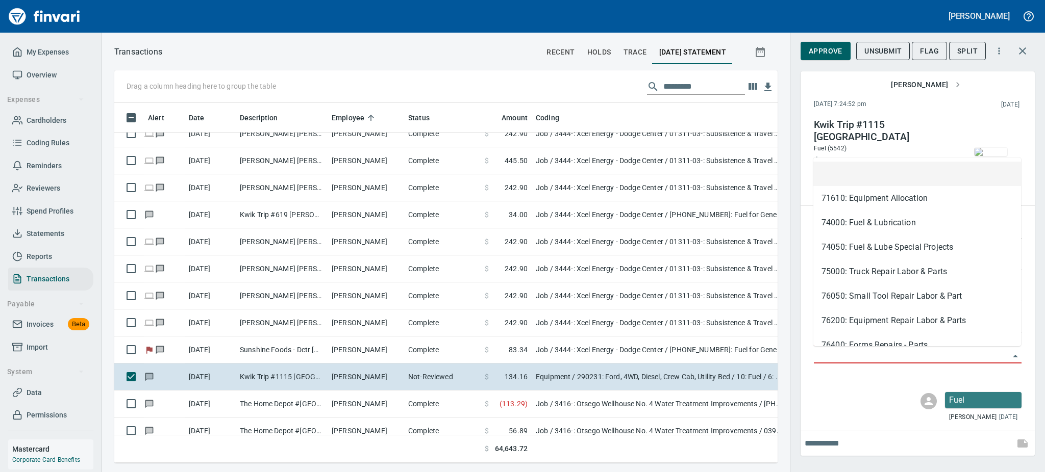
scroll to position [338, 640]
click at [640, 228] on li "74000: Fuel & Lubrication" at bounding box center [917, 223] width 208 height 24
type input "**********"
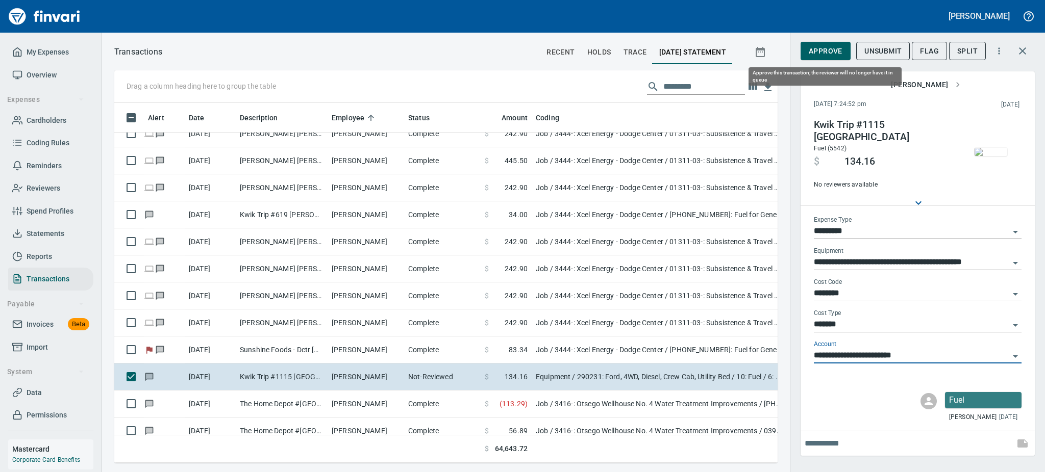
click at [640, 47] on span "Approve" at bounding box center [826, 51] width 34 height 13
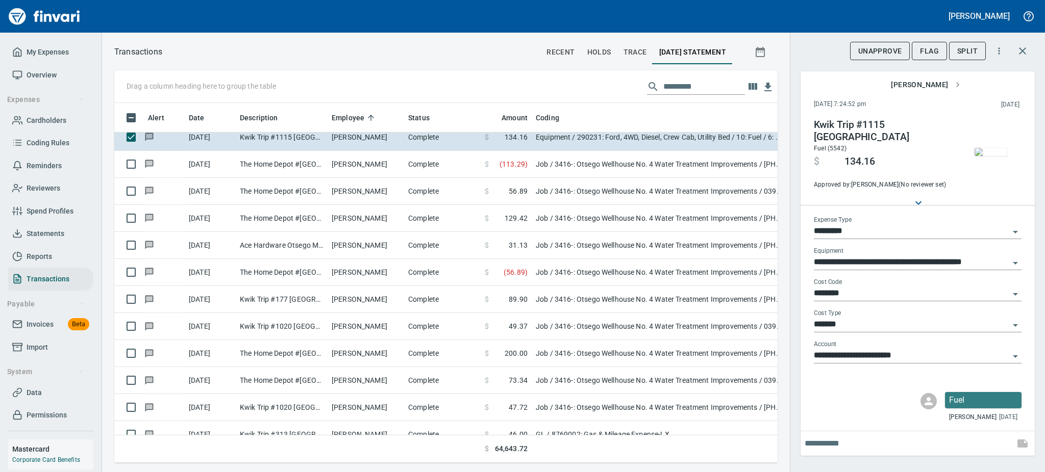
scroll to position [2911, 0]
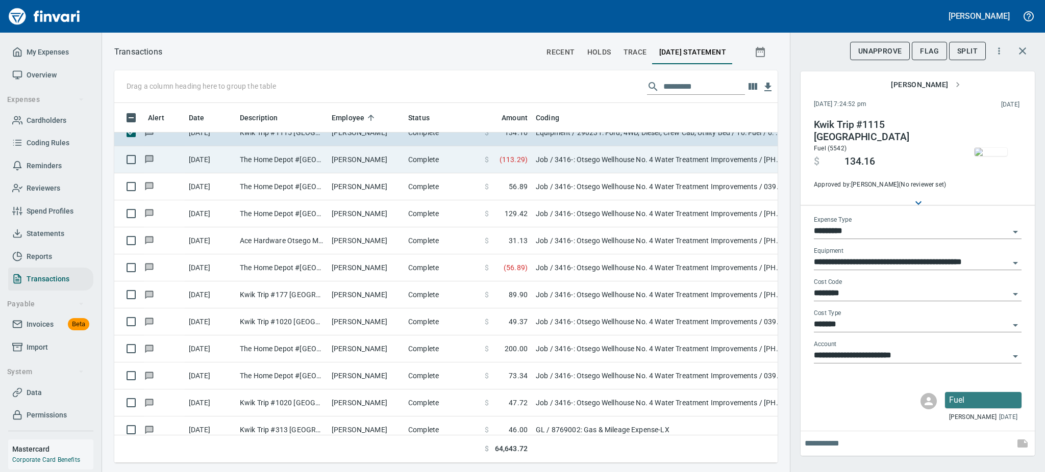
click at [242, 154] on td "The Home Depot #[GEOGRAPHIC_DATA]" at bounding box center [282, 159] width 92 height 27
type input "***"
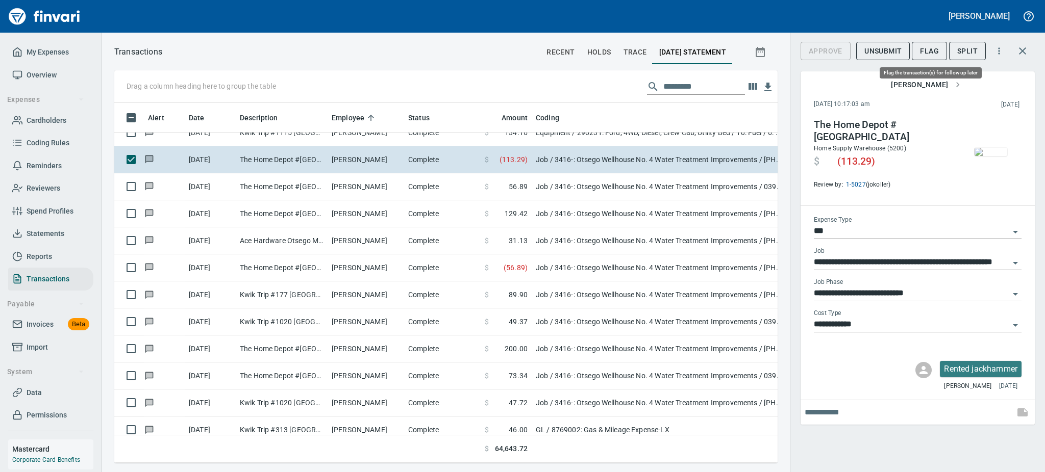
scroll to position [338, 640]
click at [640, 48] on span "Flag" at bounding box center [929, 51] width 19 height 13
